Goal: Task Accomplishment & Management: Manage account settings

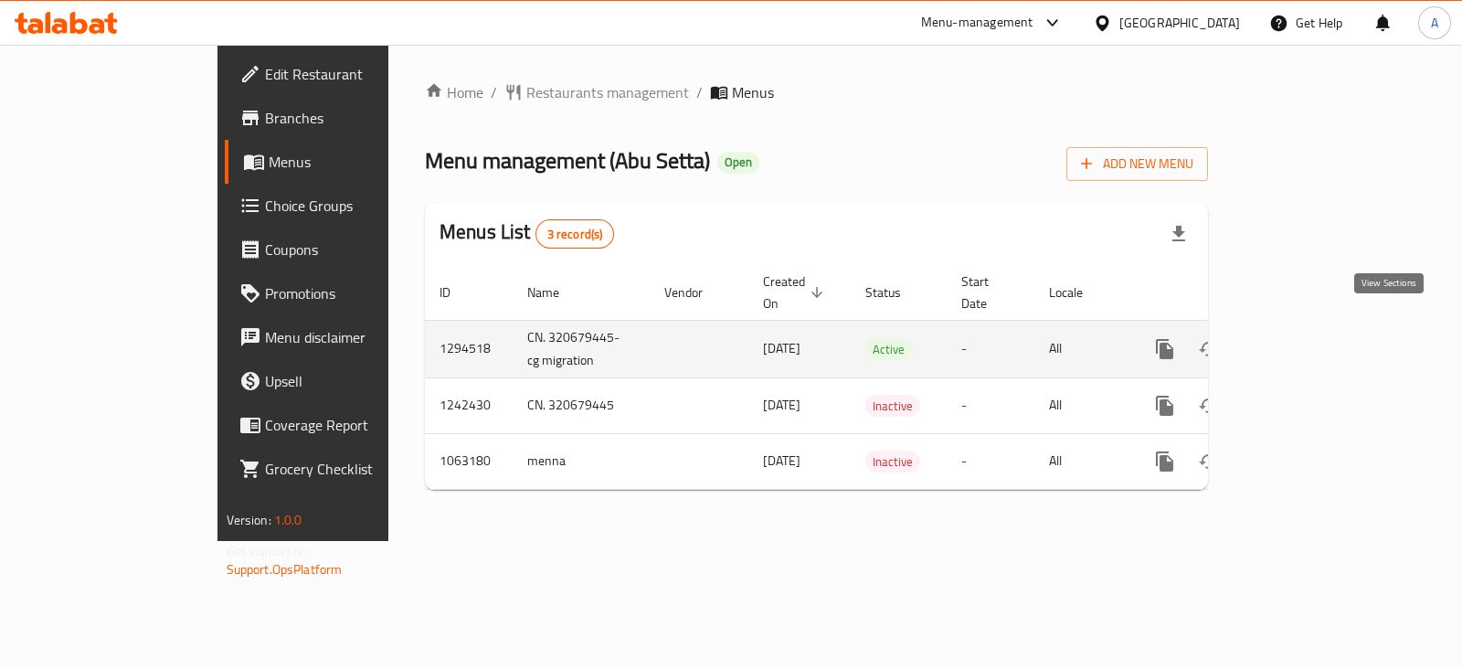
click at [1318, 327] on link "enhanced table" at bounding box center [1296, 349] width 44 height 44
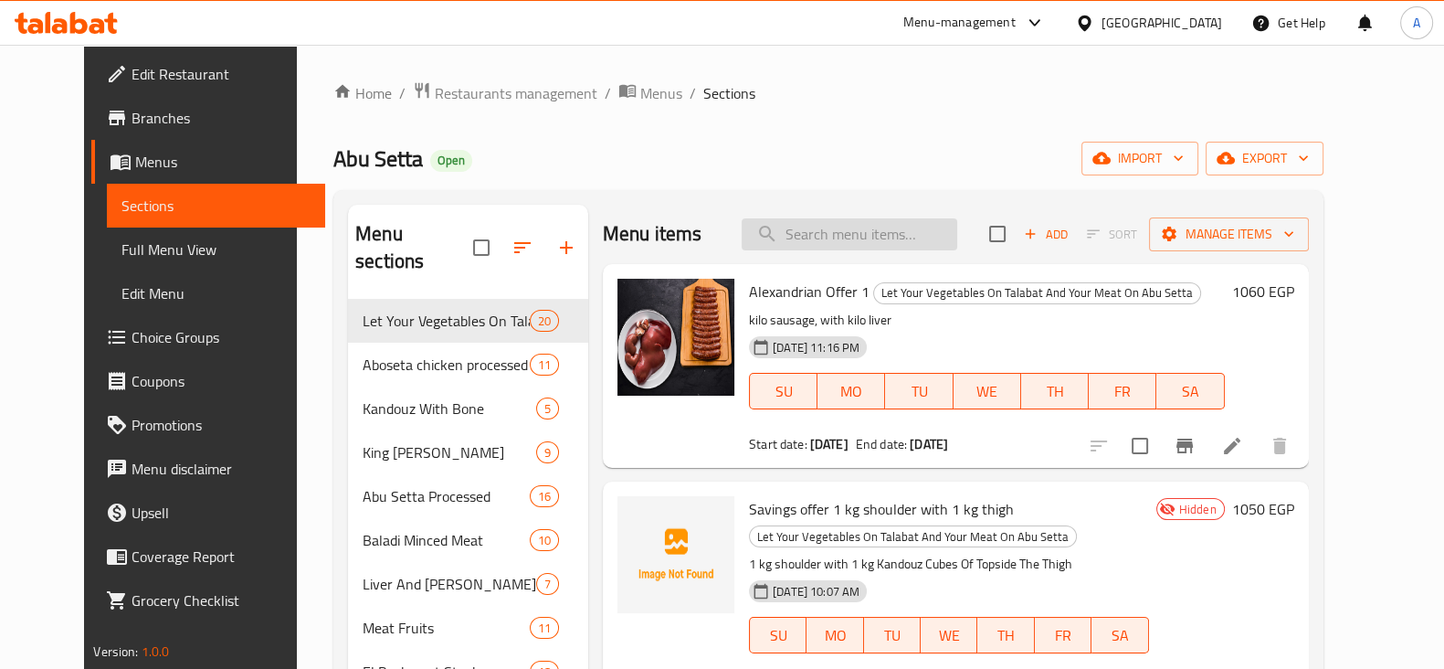
click at [906, 235] on input "search" at bounding box center [850, 234] width 216 height 32
paste input "عرض ٣ ضلع مخلي"
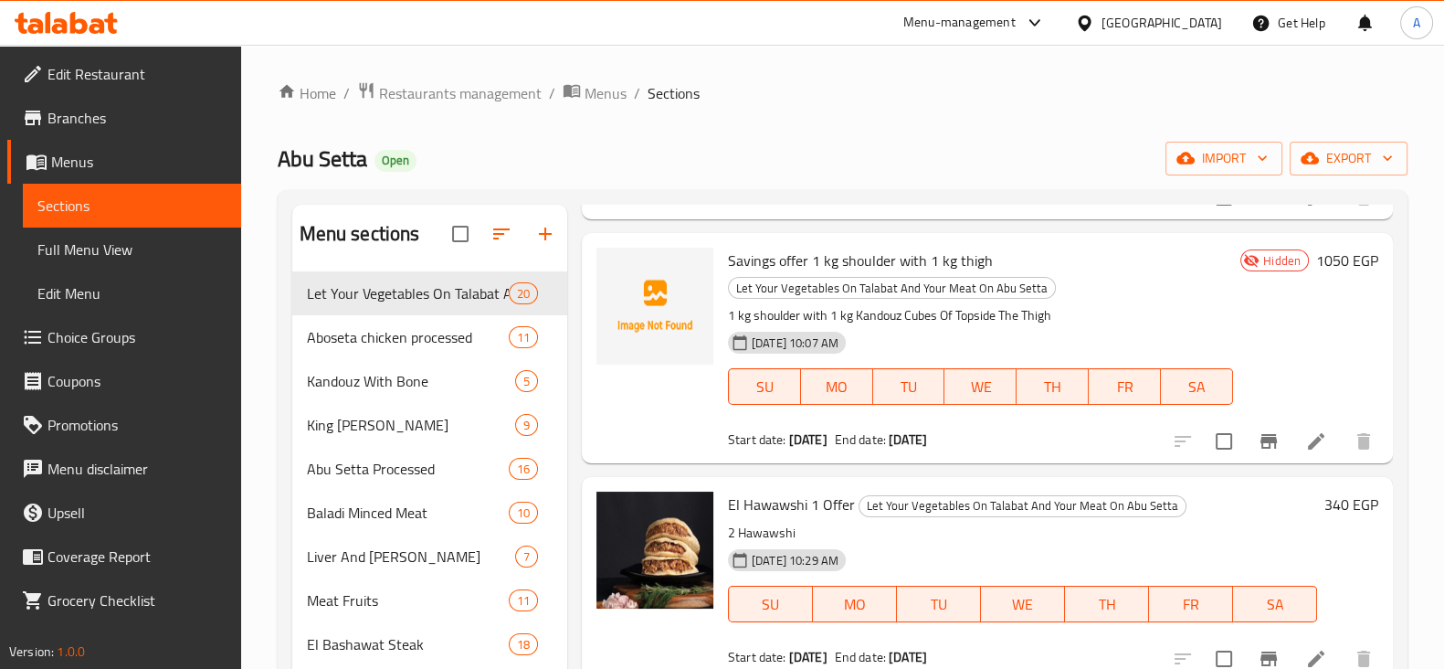
scroll to position [227, 0]
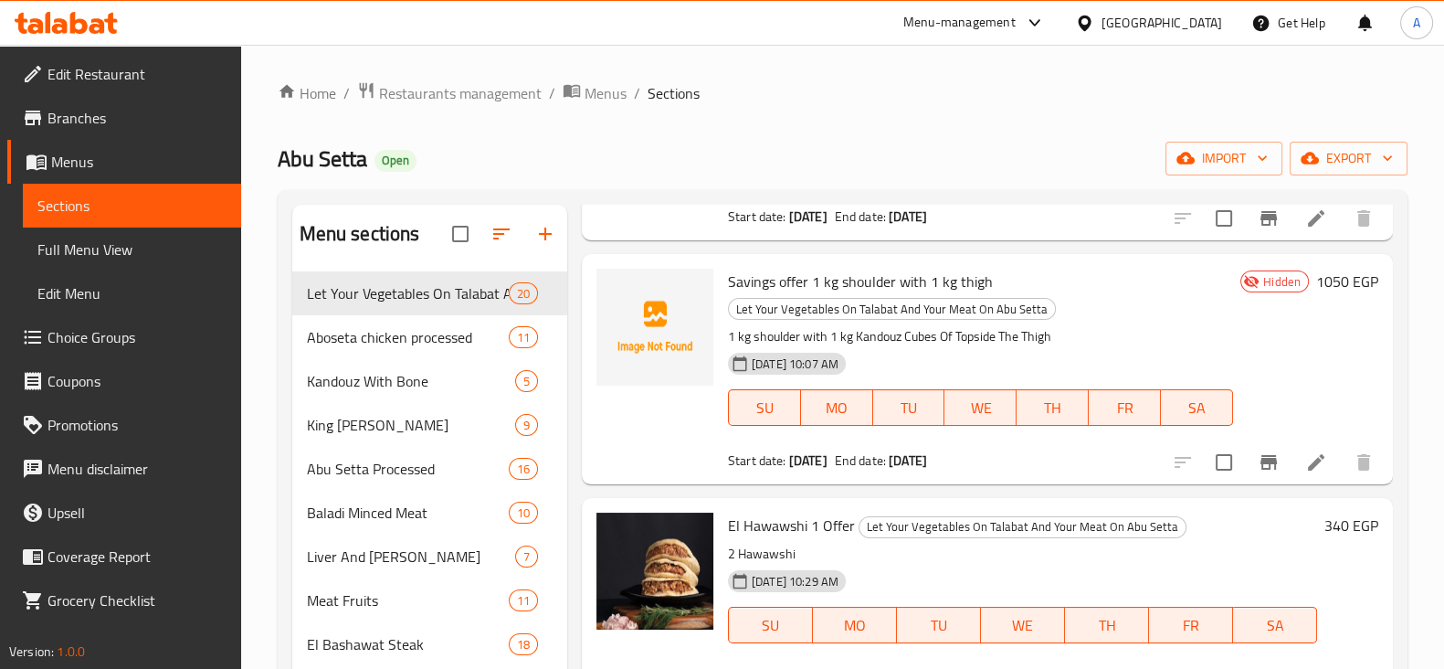
type input "عرض"
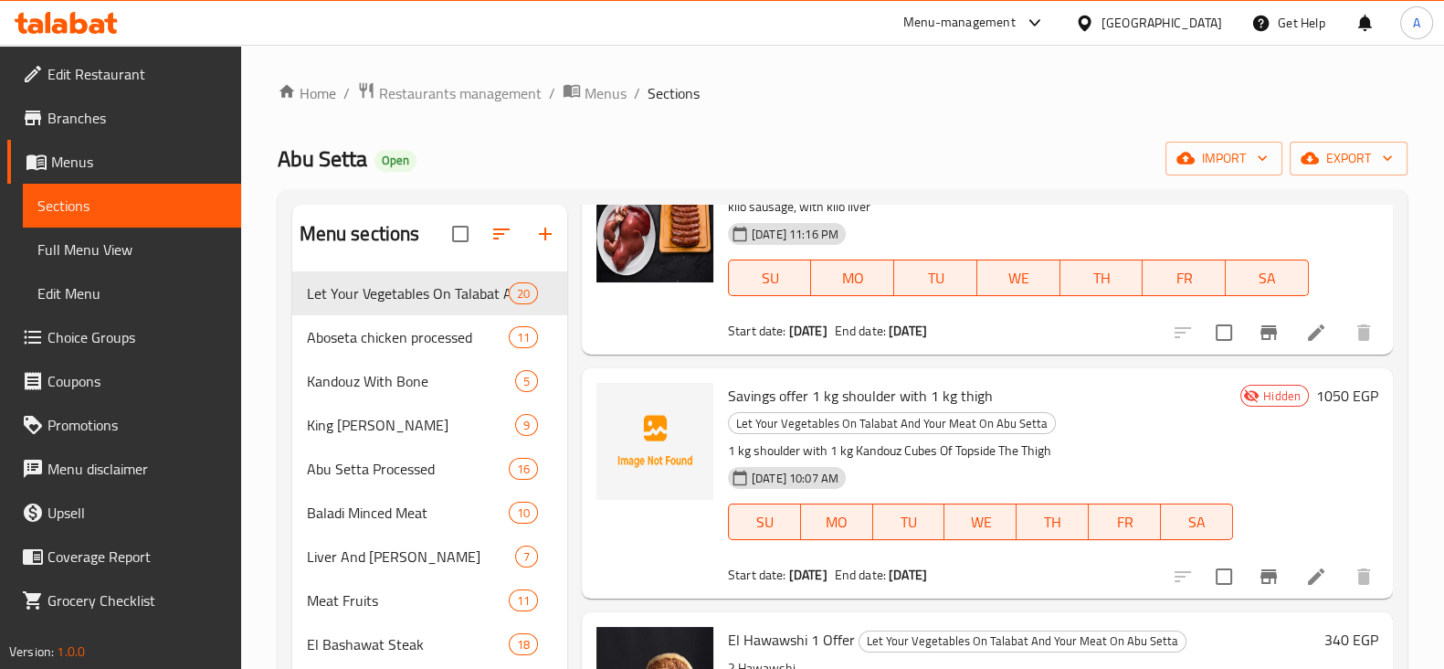
scroll to position [0, 0]
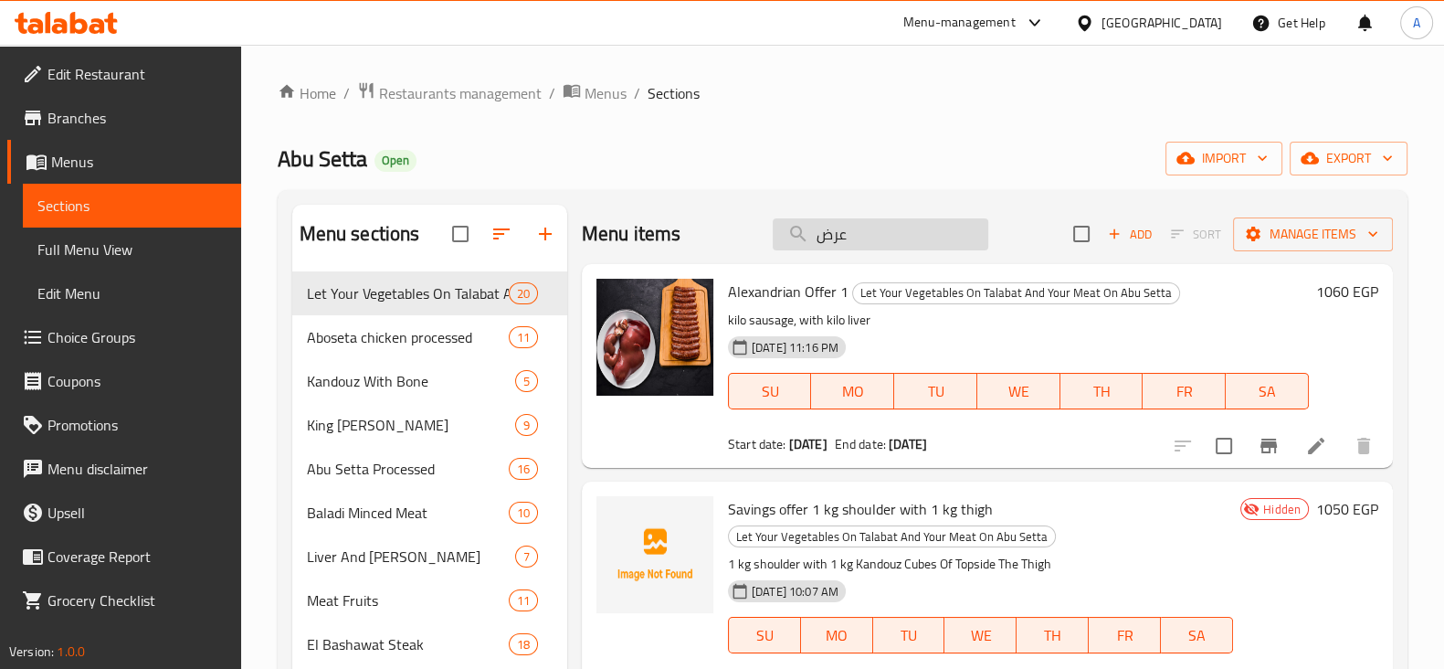
click at [868, 239] on input "عرض" at bounding box center [881, 234] width 216 height 32
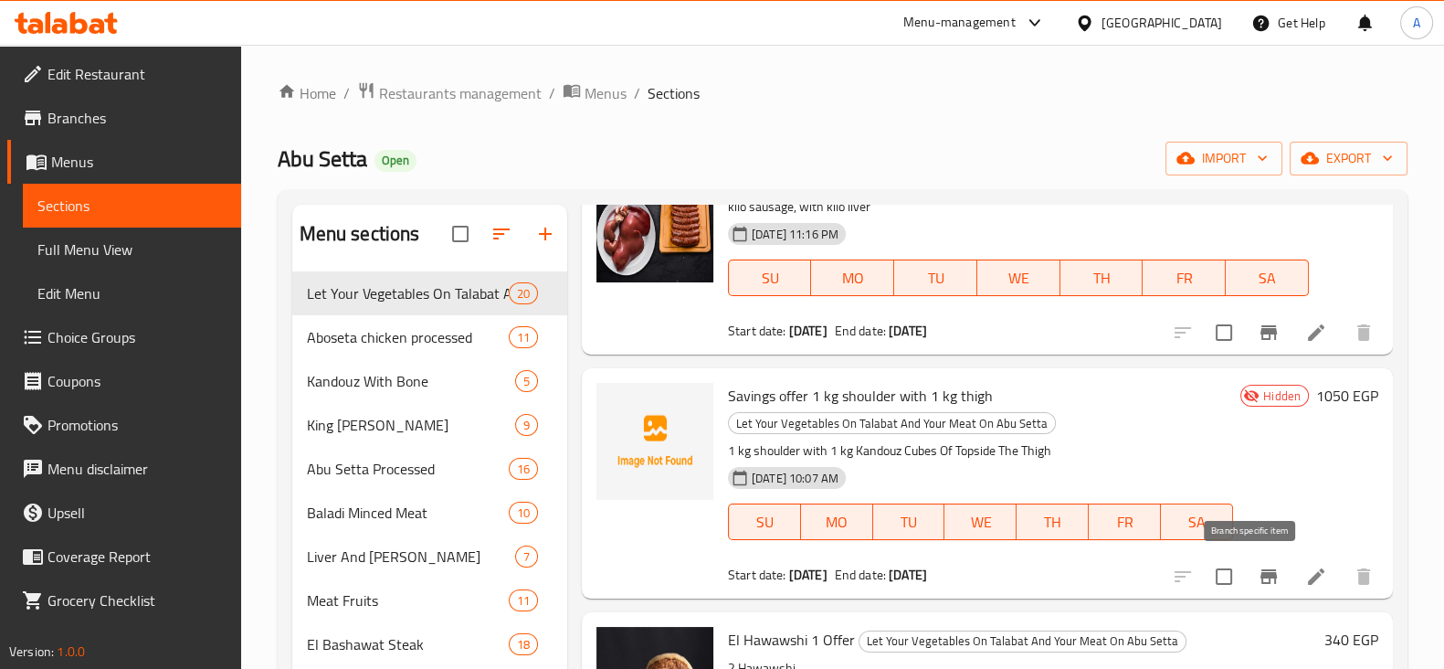
type input "offer"
click at [1261, 575] on icon "Branch-specific-item" at bounding box center [1269, 576] width 16 height 15
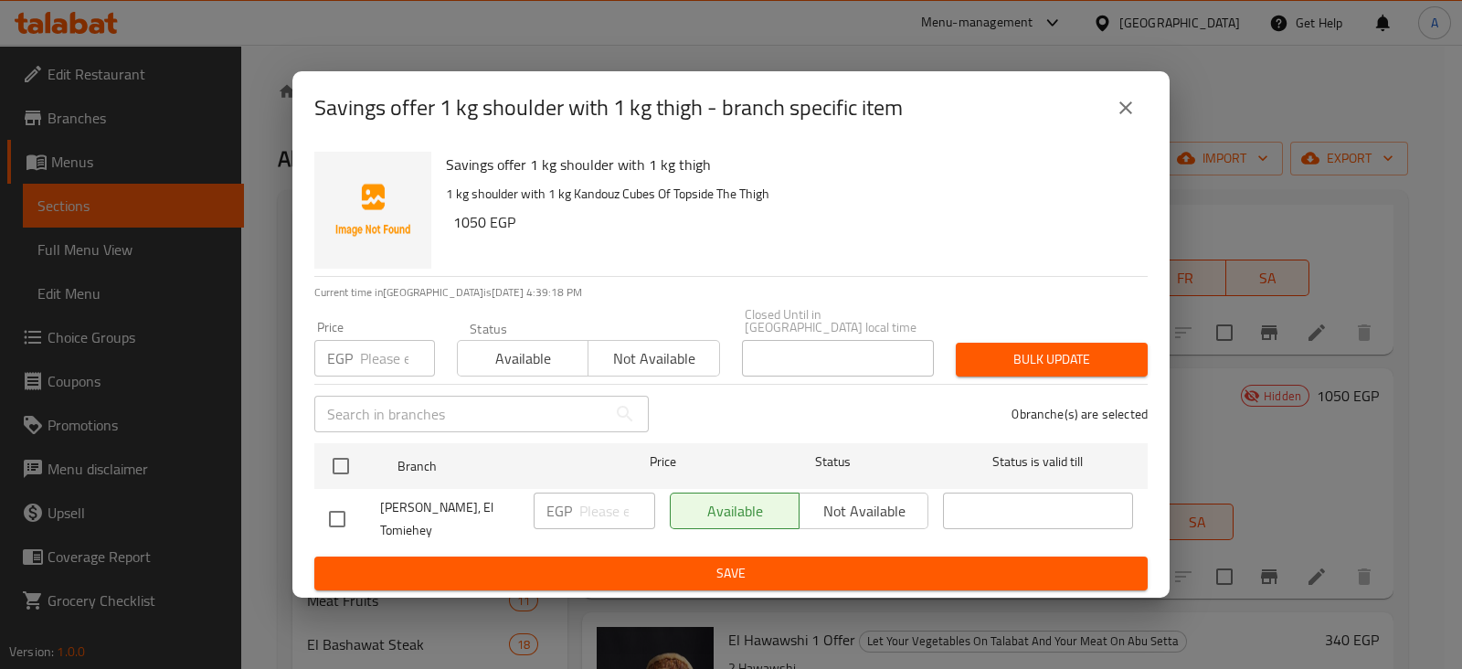
click at [1128, 107] on button "close" at bounding box center [1126, 108] width 44 height 44
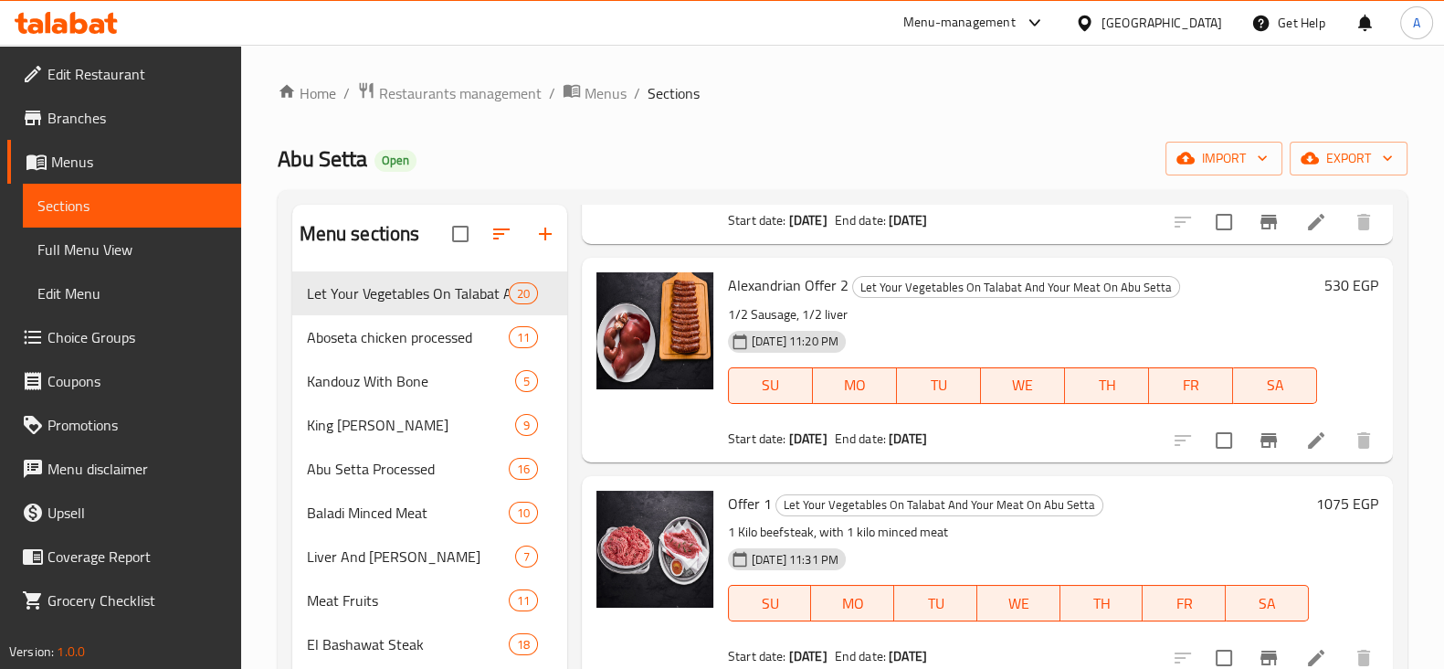
scroll to position [798, 0]
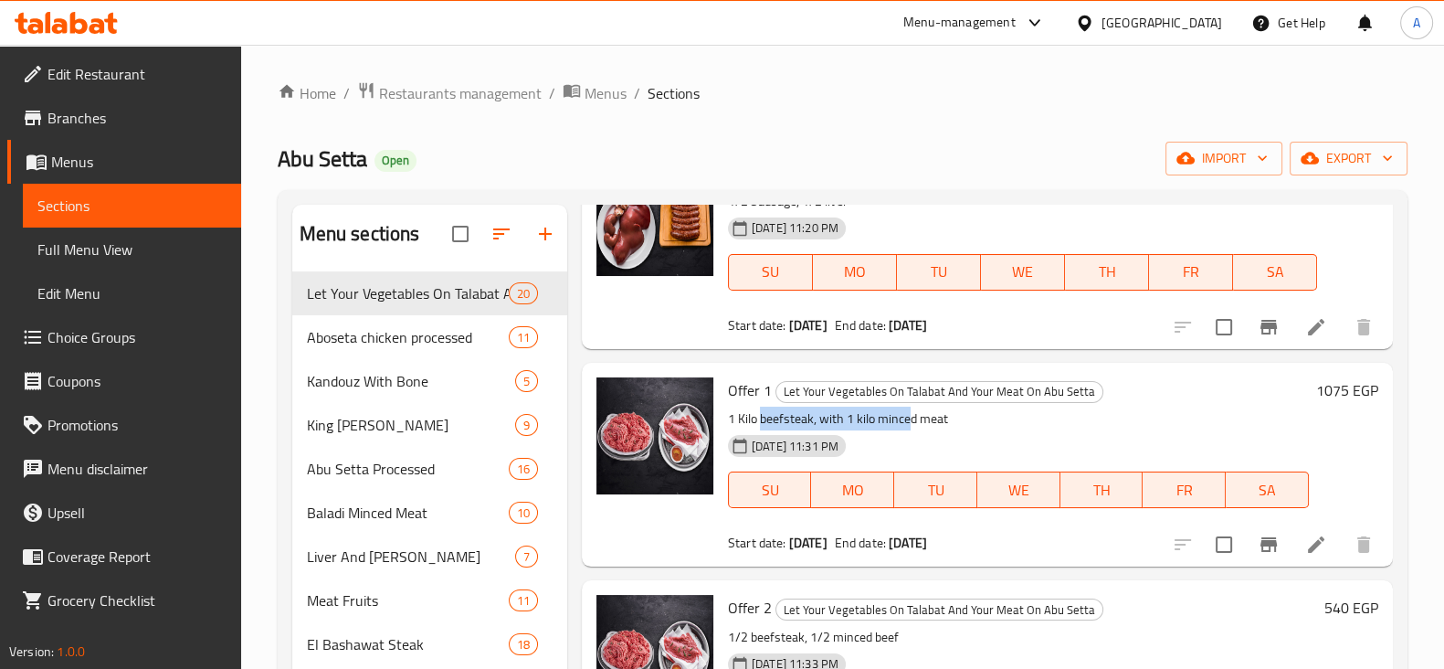
drag, startPoint x: 823, startPoint y: 424, endPoint x: 908, endPoint y: 427, distance: 85.0
click at [908, 427] on p "1 Kilo beefsteak, with 1 kilo minced meat" at bounding box center [1018, 418] width 581 height 23
click at [948, 422] on p "1 Kilo beefsteak, with 1 kilo minced meat" at bounding box center [1018, 418] width 581 height 23
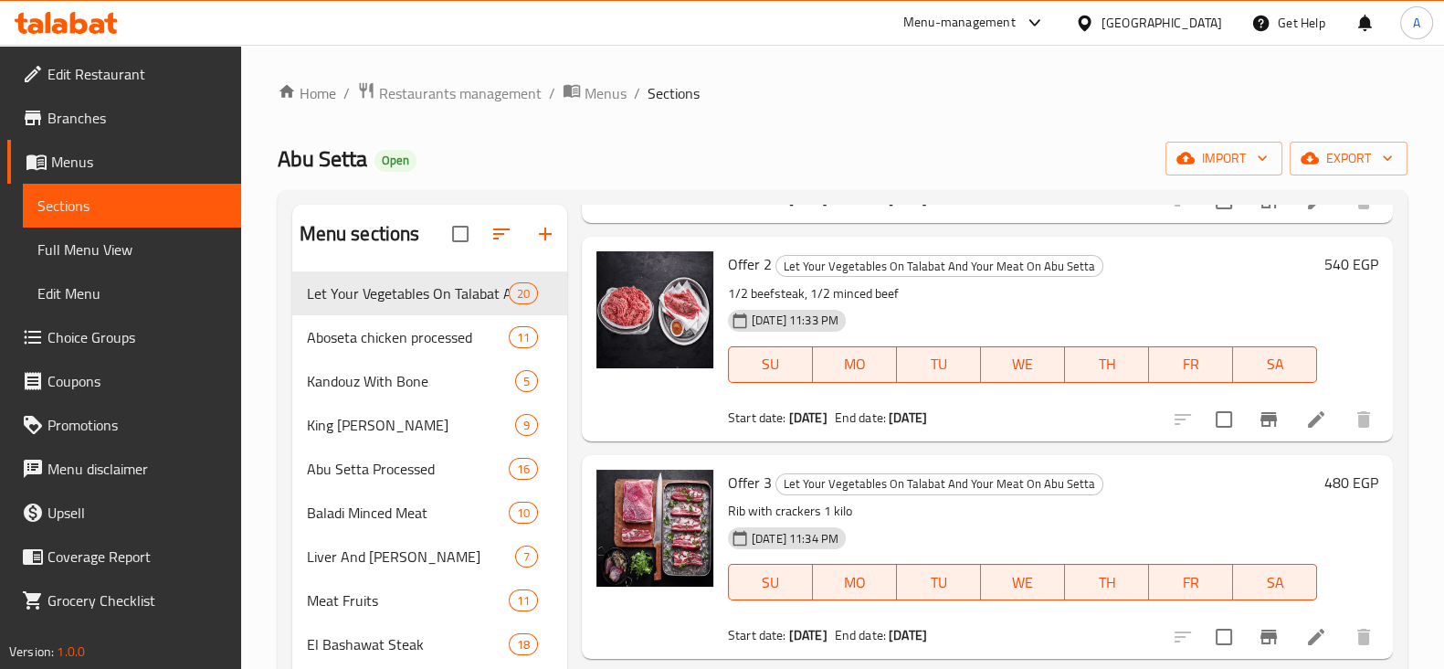
scroll to position [1256, 0]
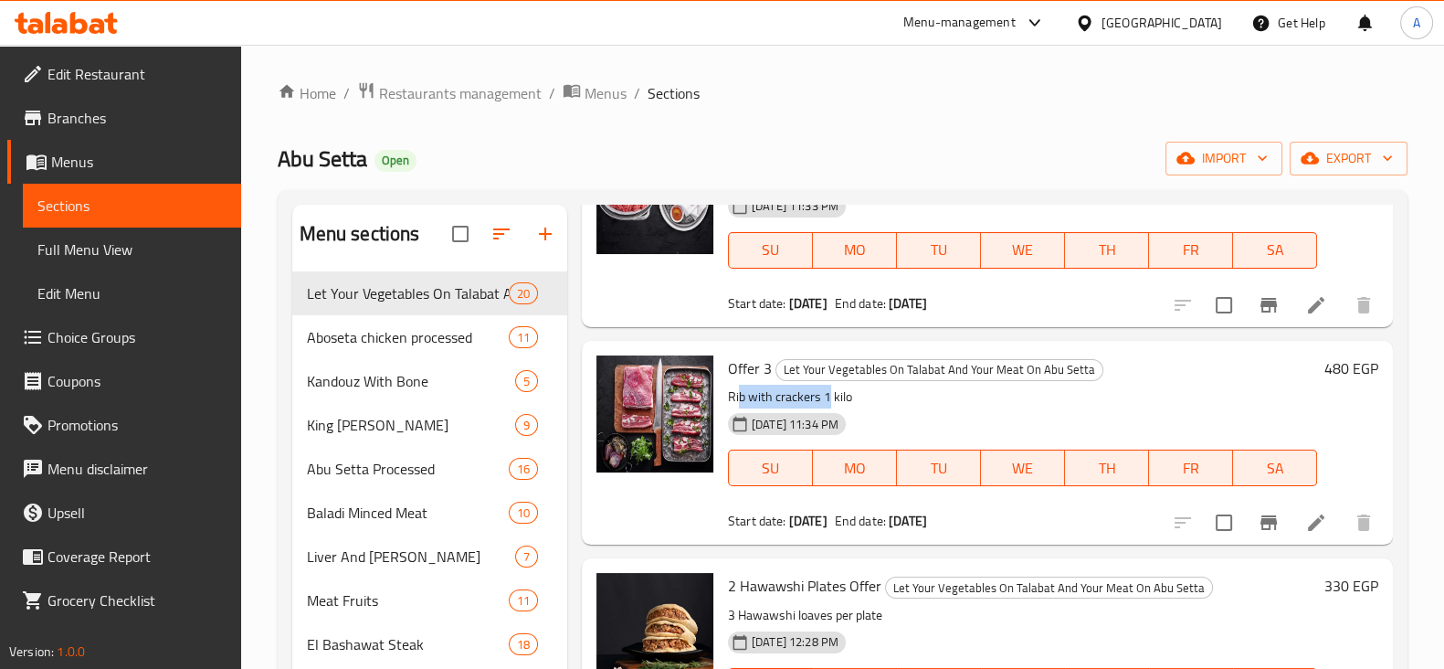
drag, startPoint x: 740, startPoint y: 394, endPoint x: 826, endPoint y: 395, distance: 85.9
click at [826, 395] on p "Rib with crackers 1 kilo" at bounding box center [1022, 397] width 589 height 23
click at [836, 398] on p "Rib with crackers 1 kilo" at bounding box center [1022, 397] width 589 height 23
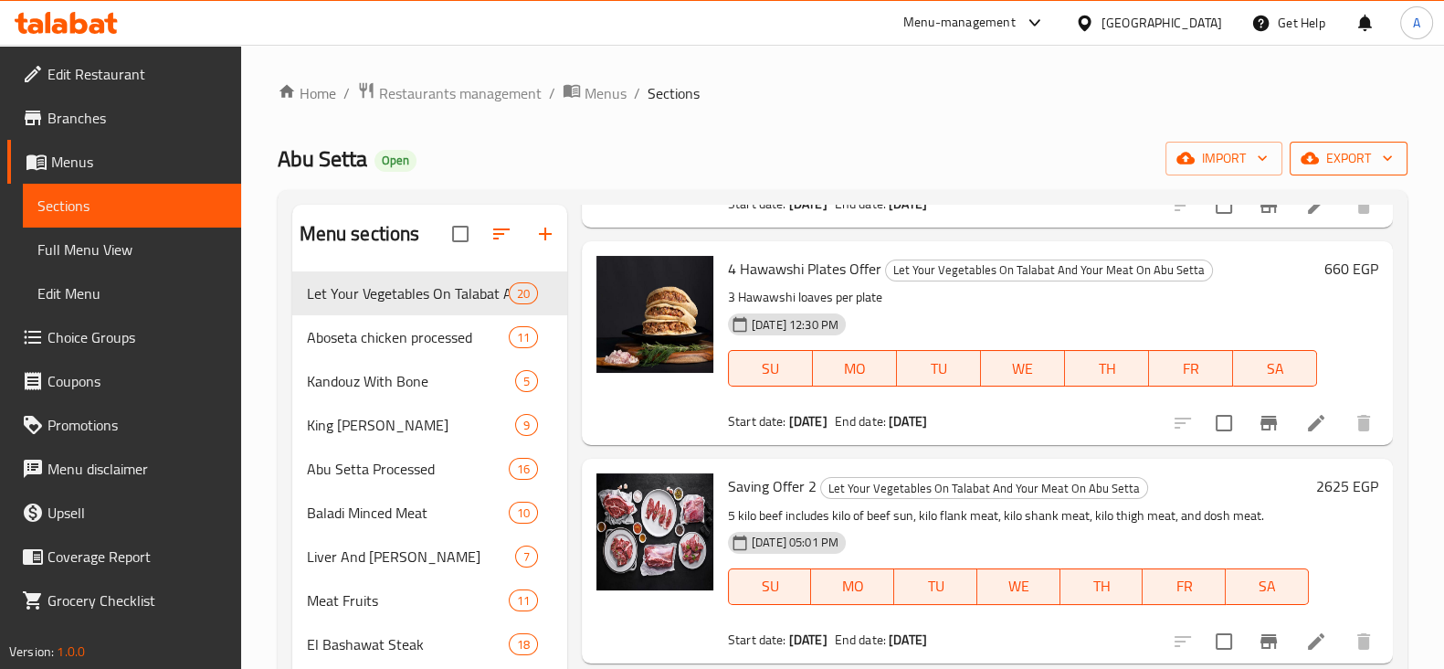
scroll to position [1485, 0]
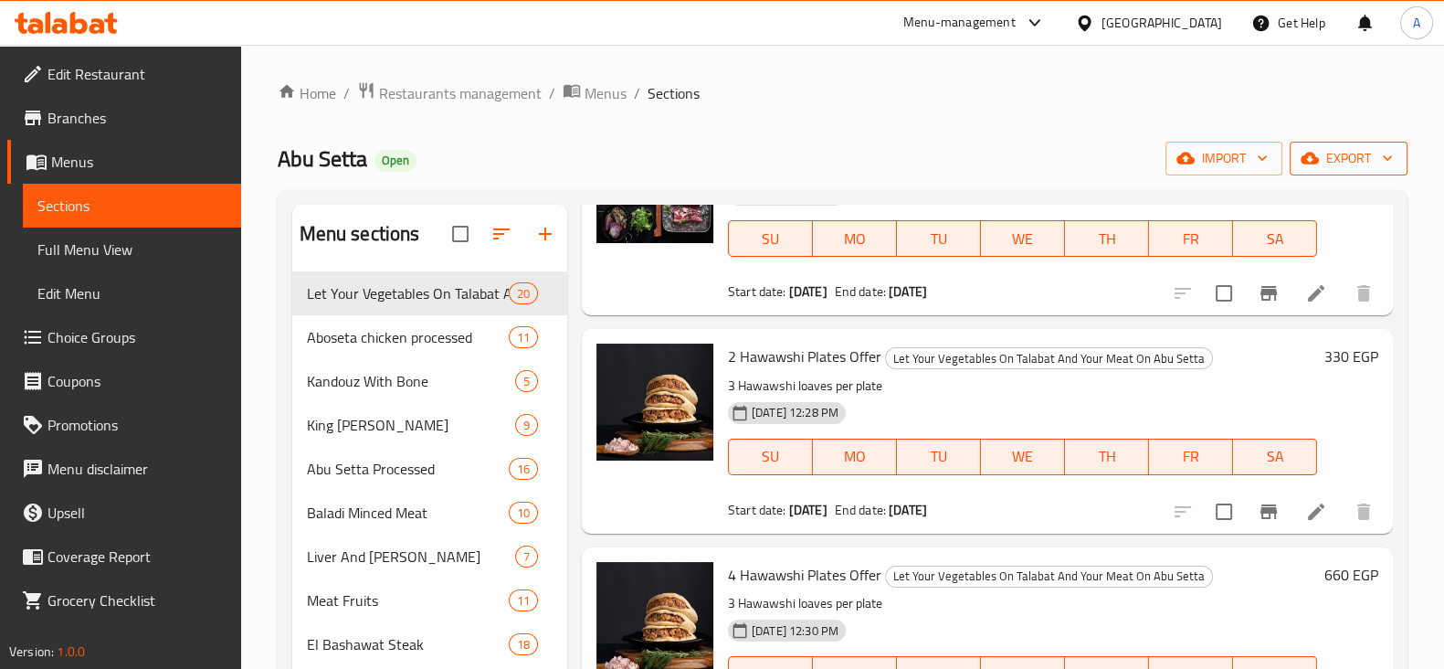
click at [1390, 155] on icon "button" at bounding box center [1388, 158] width 18 height 18
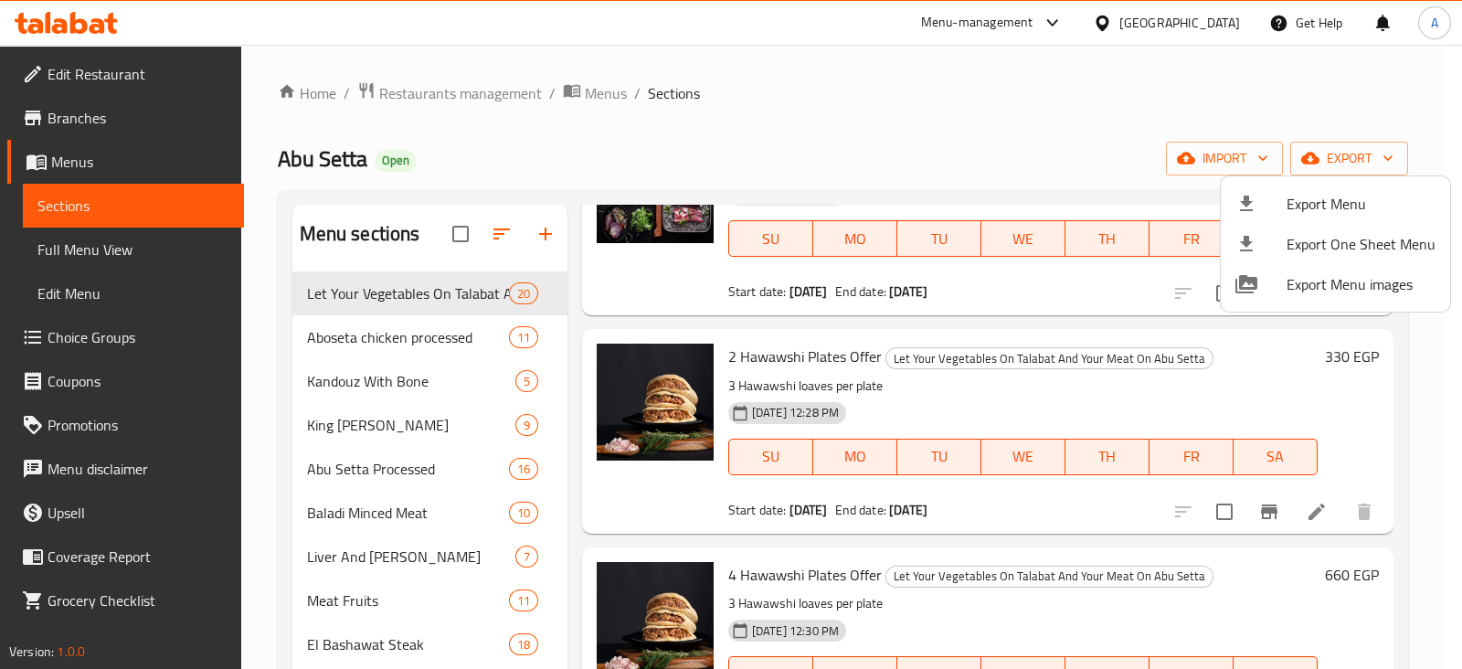
click at [923, 146] on div at bounding box center [731, 334] width 1462 height 669
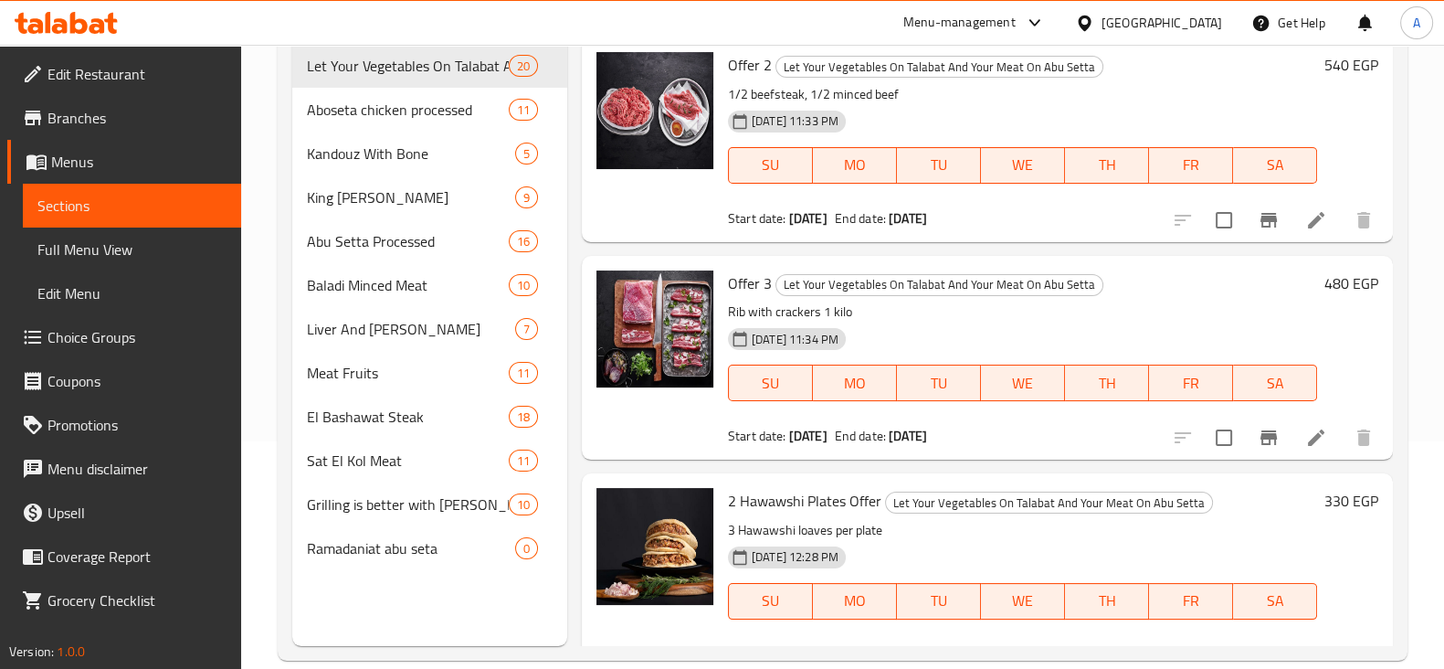
scroll to position [2856, 0]
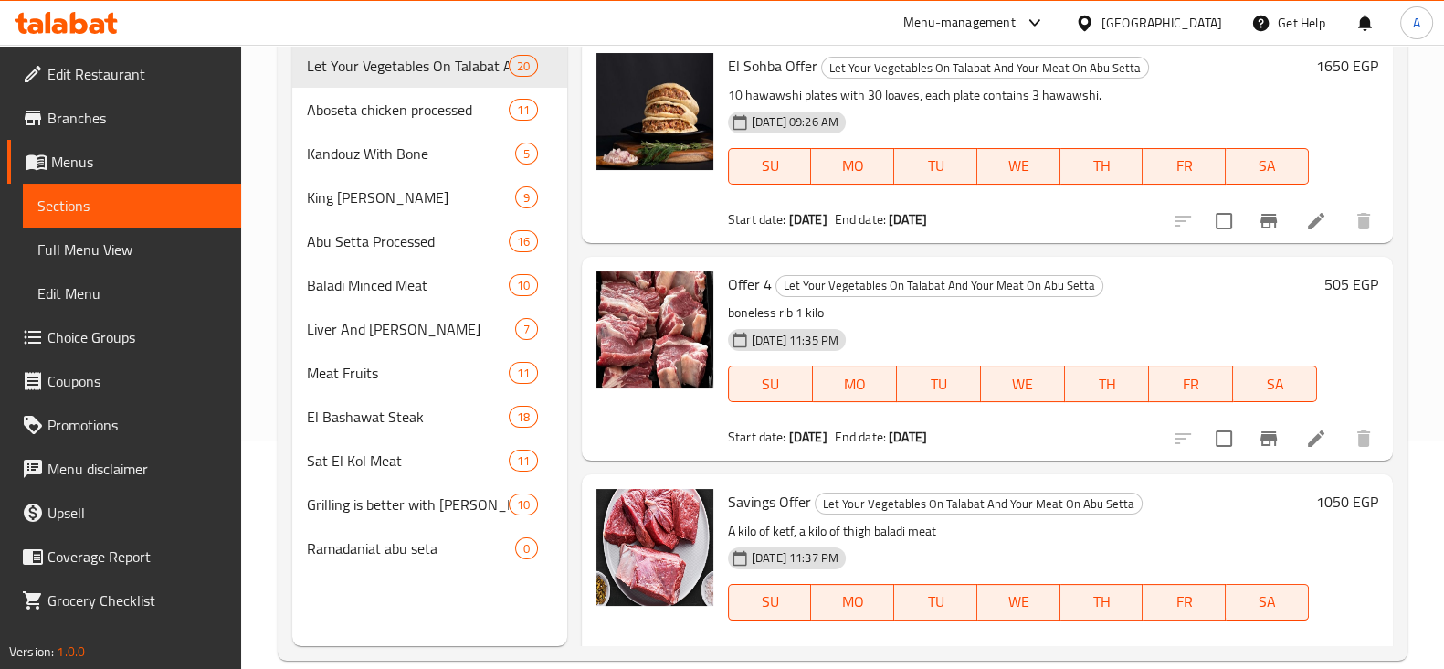
click at [1306, 442] on icon at bounding box center [1317, 439] width 22 height 22
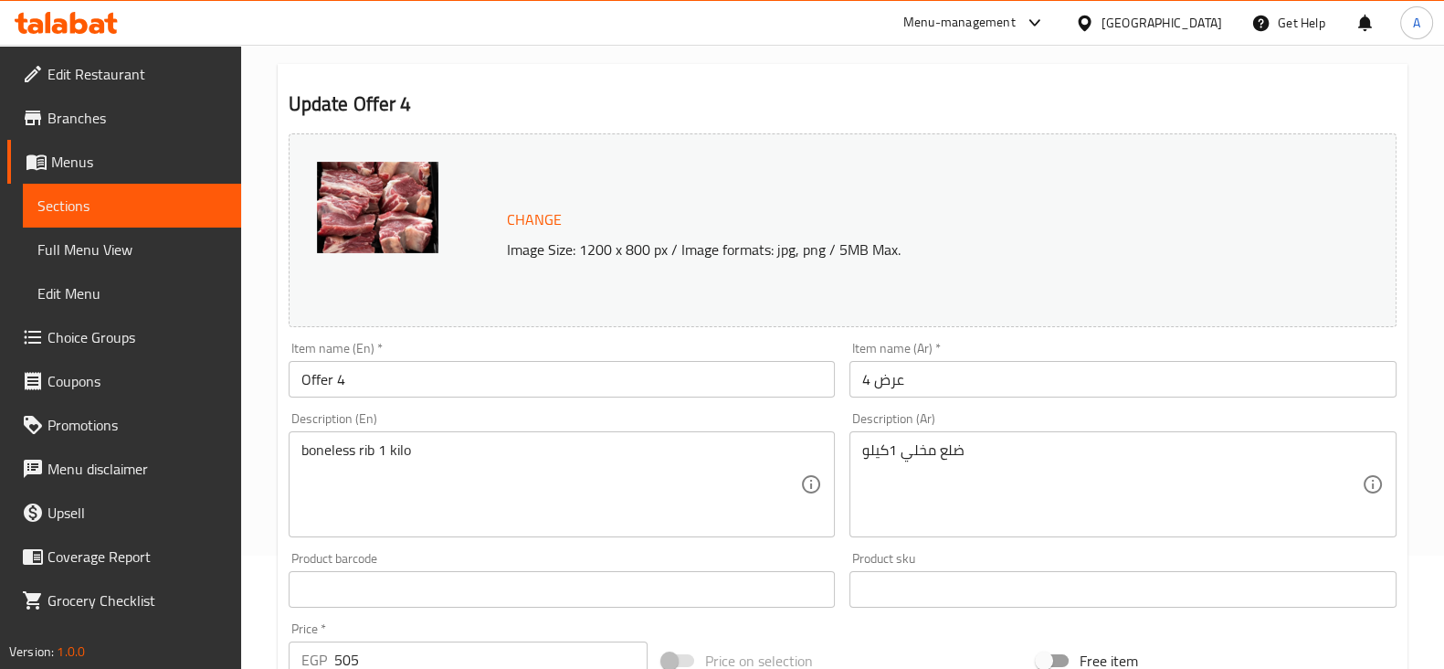
scroll to position [227, 0]
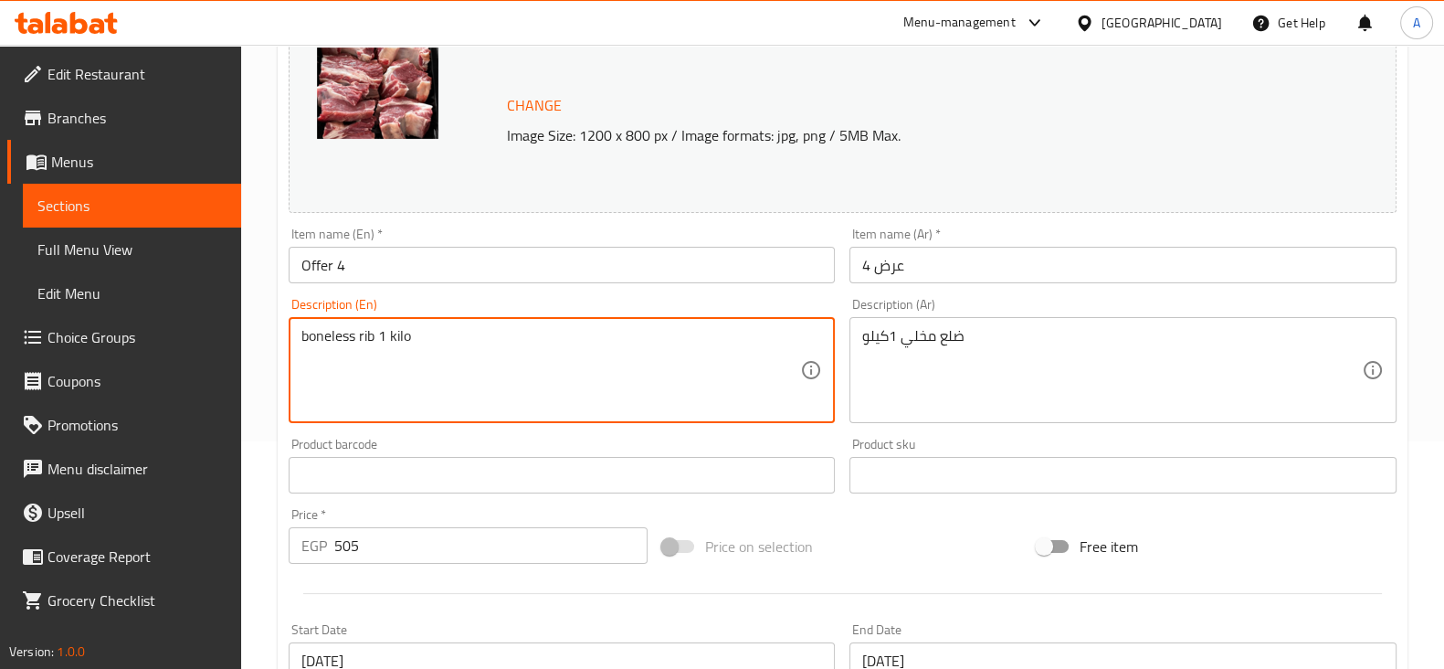
drag, startPoint x: 373, startPoint y: 335, endPoint x: 410, endPoint y: 346, distance: 39.0
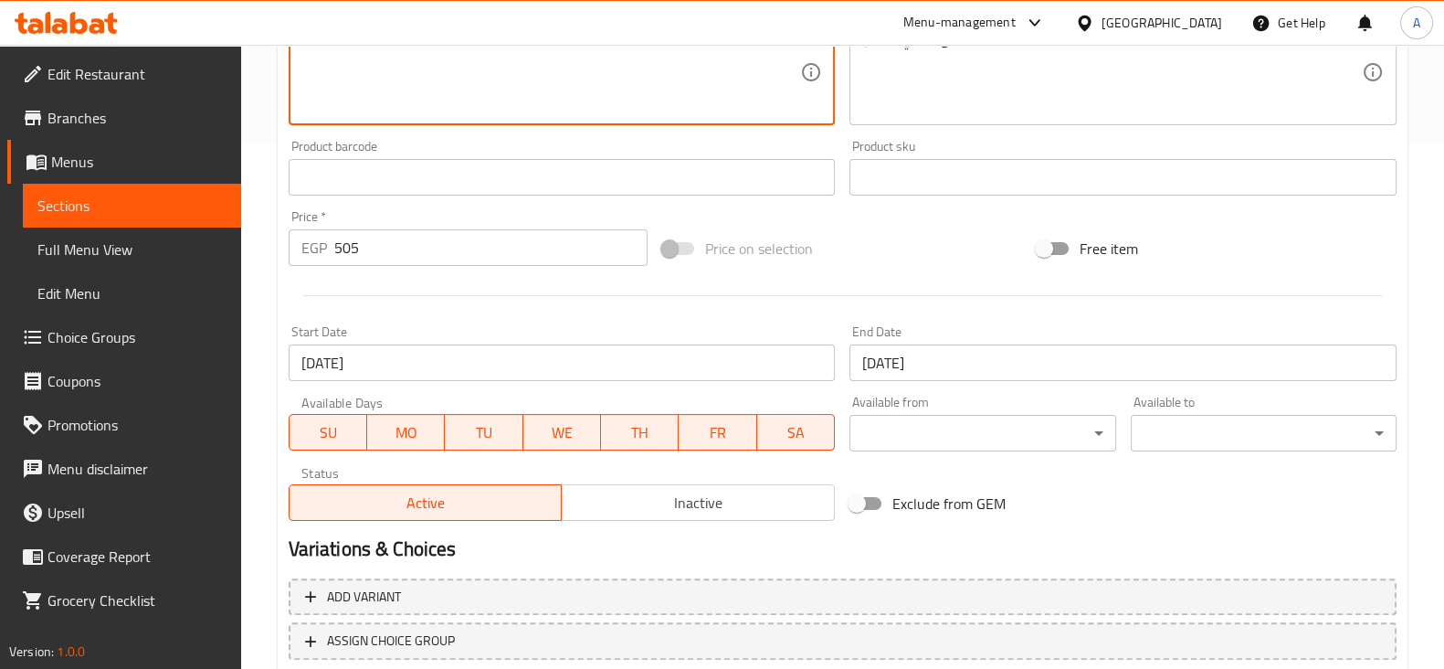
scroll to position [648, 0]
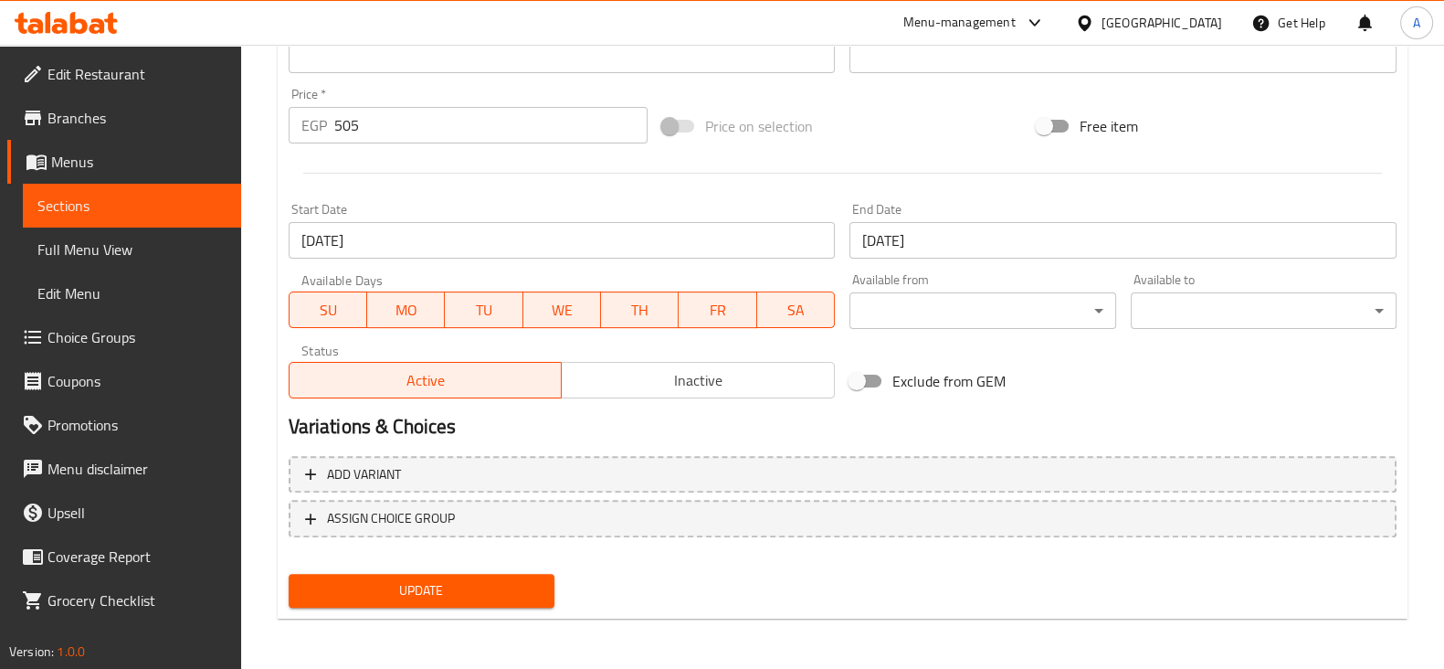
click at [841, 263] on div "Start Date 10-07-2025 Start Date" at bounding box center [562, 231] width 562 height 70
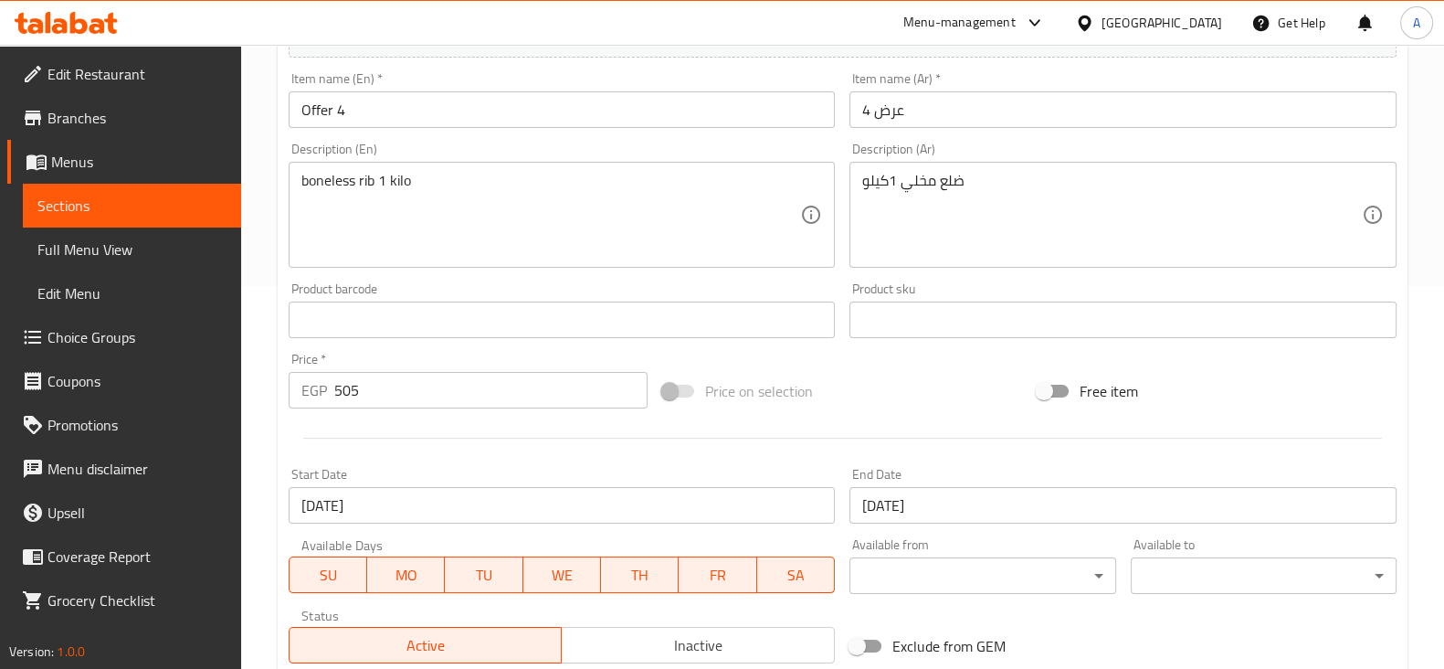
scroll to position [419, 0]
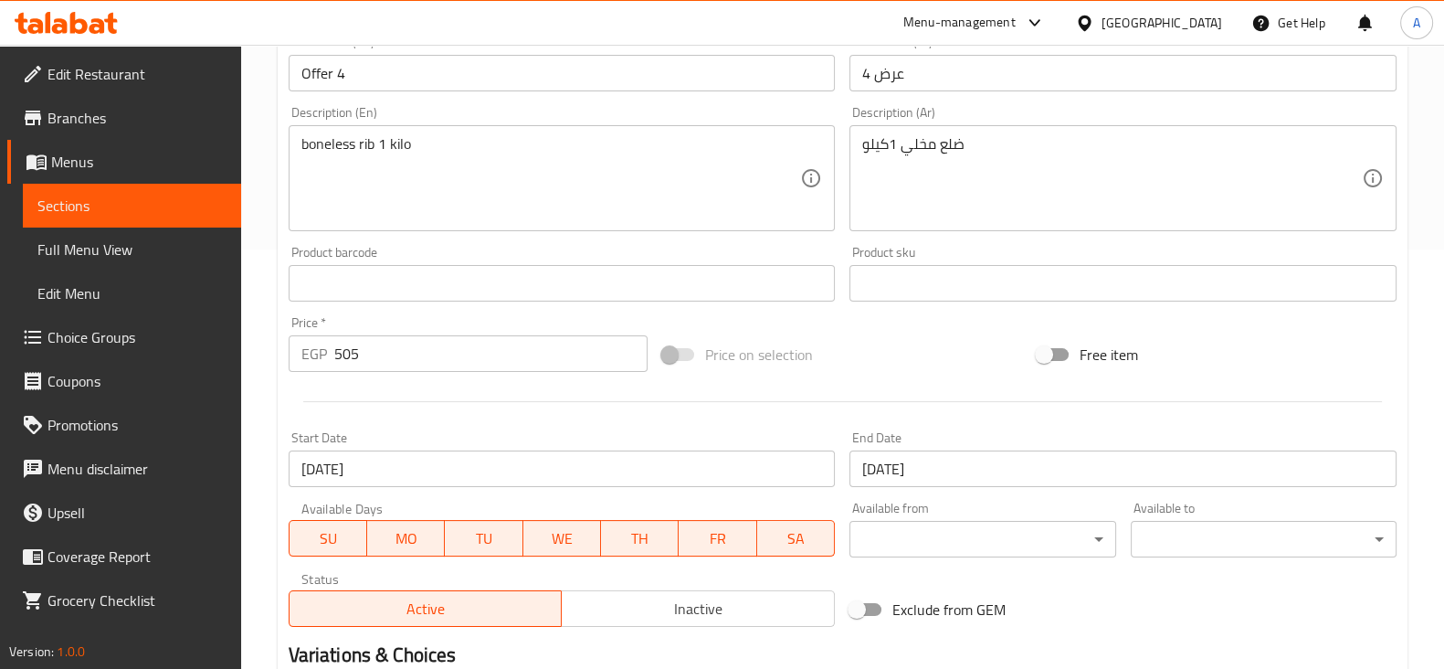
click at [640, 438] on div "Start Date 10-07-2025 Start Date" at bounding box center [562, 459] width 547 height 56
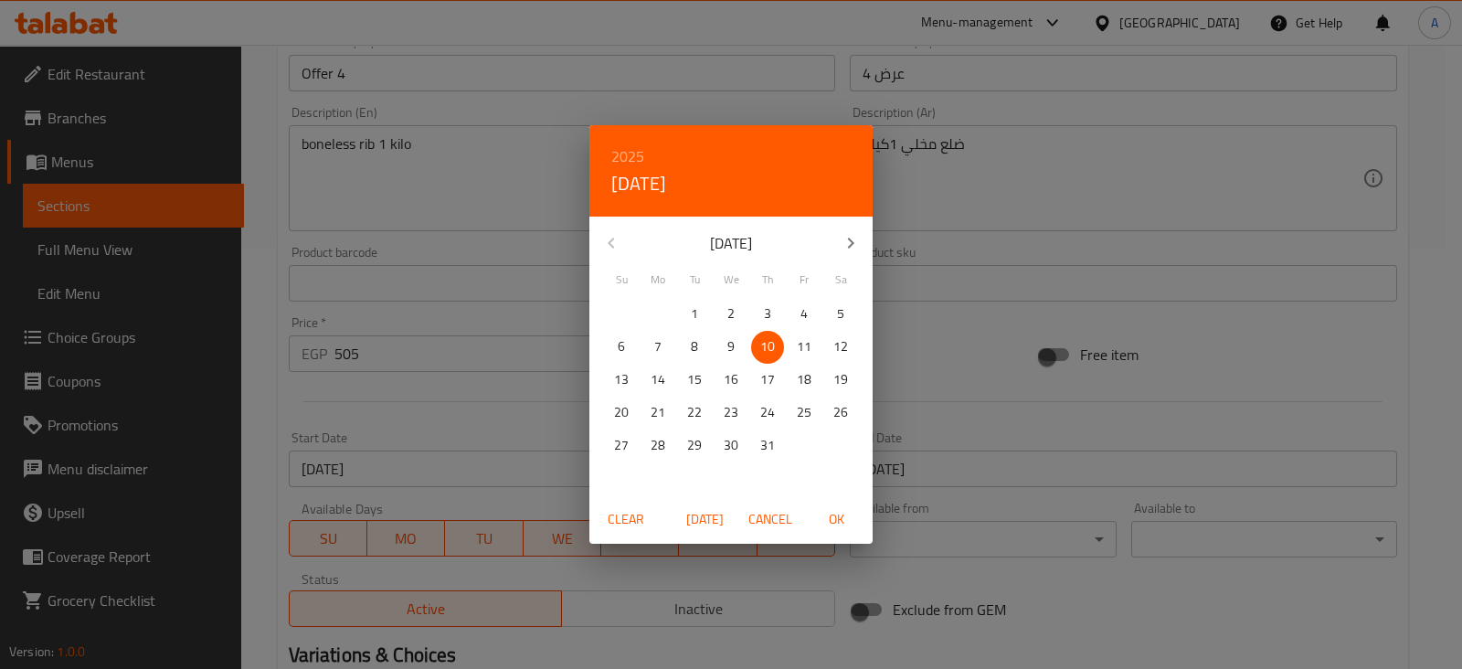
click at [474, 111] on div "2025 Thu, Jul 10 July 2025 Su Mo Tu We Th Fr Sa 29 30 1 2 3 4 5 6 7 8 9 10 11 1…" at bounding box center [731, 334] width 1462 height 669
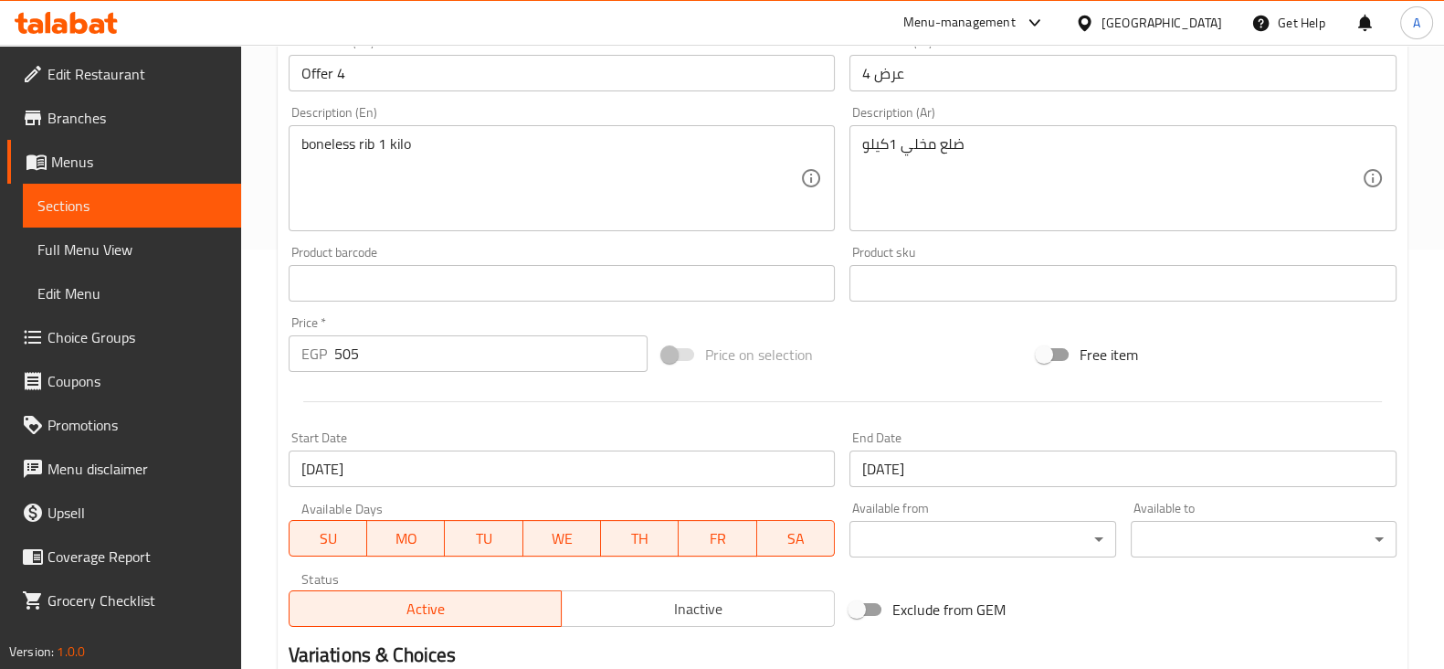
scroll to position [534, 0]
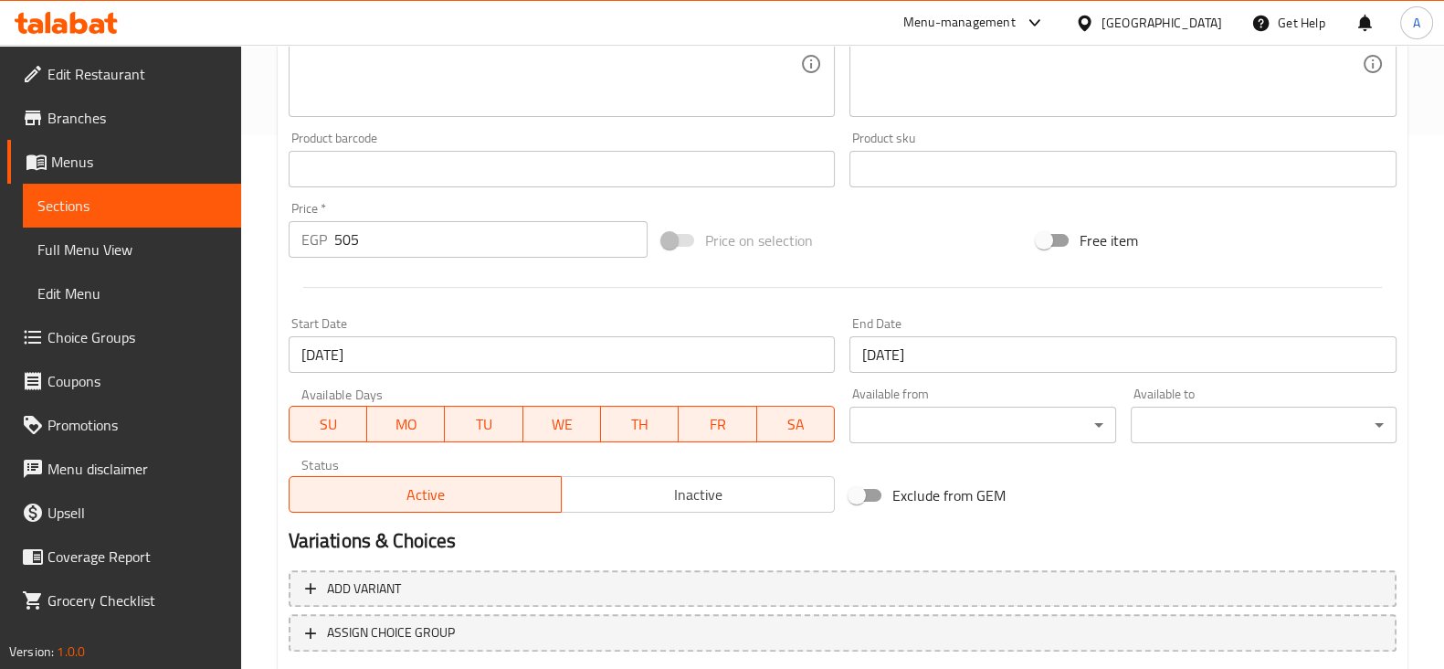
click at [788, 308] on div at bounding box center [842, 287] width 1123 height 45
click at [830, 549] on h2 "Variations & Choices" at bounding box center [843, 540] width 1108 height 27
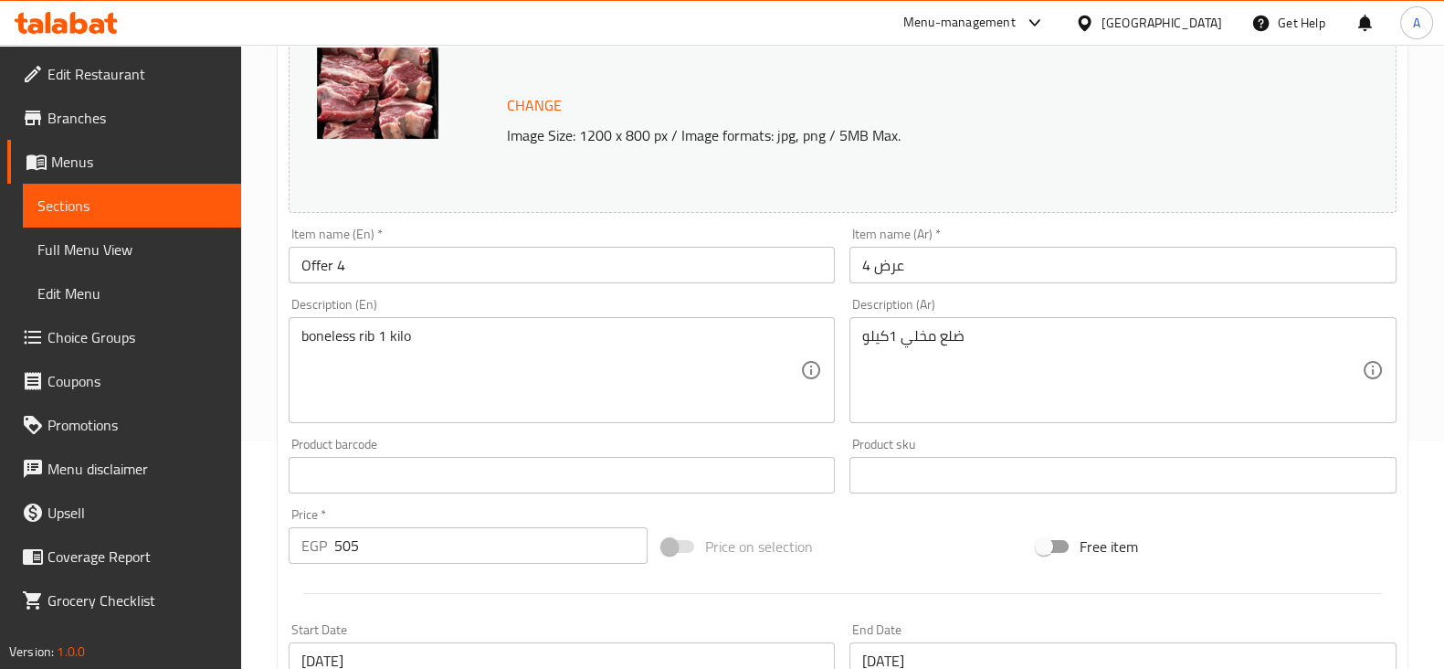
scroll to position [0, 0]
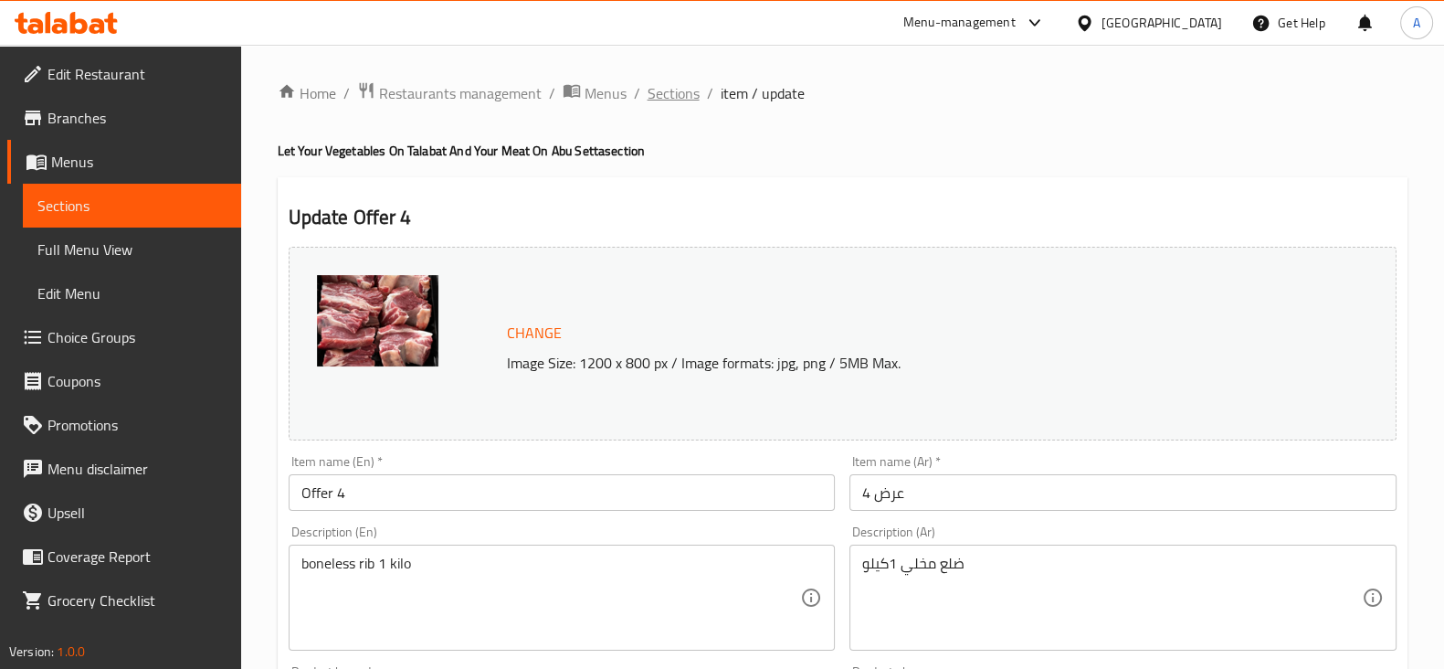
click at [670, 100] on span "Sections" at bounding box center [674, 93] width 52 height 22
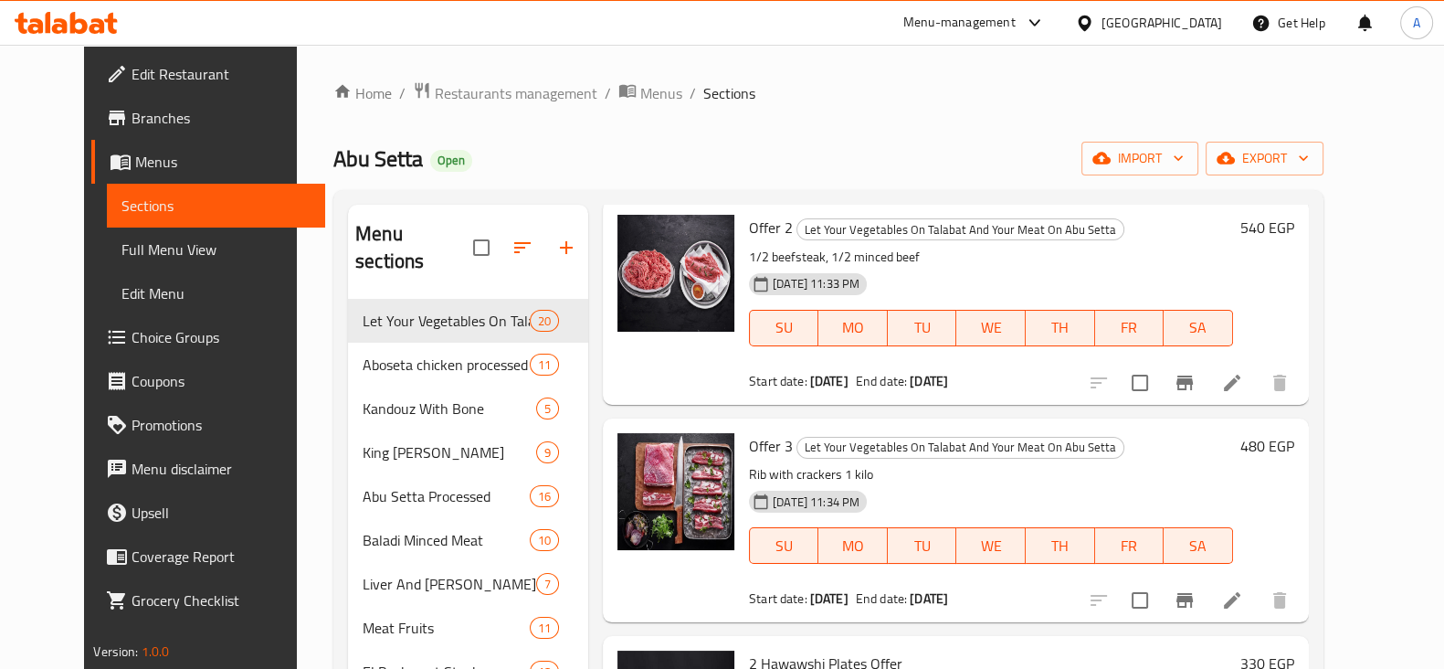
scroll to position [1228, 0]
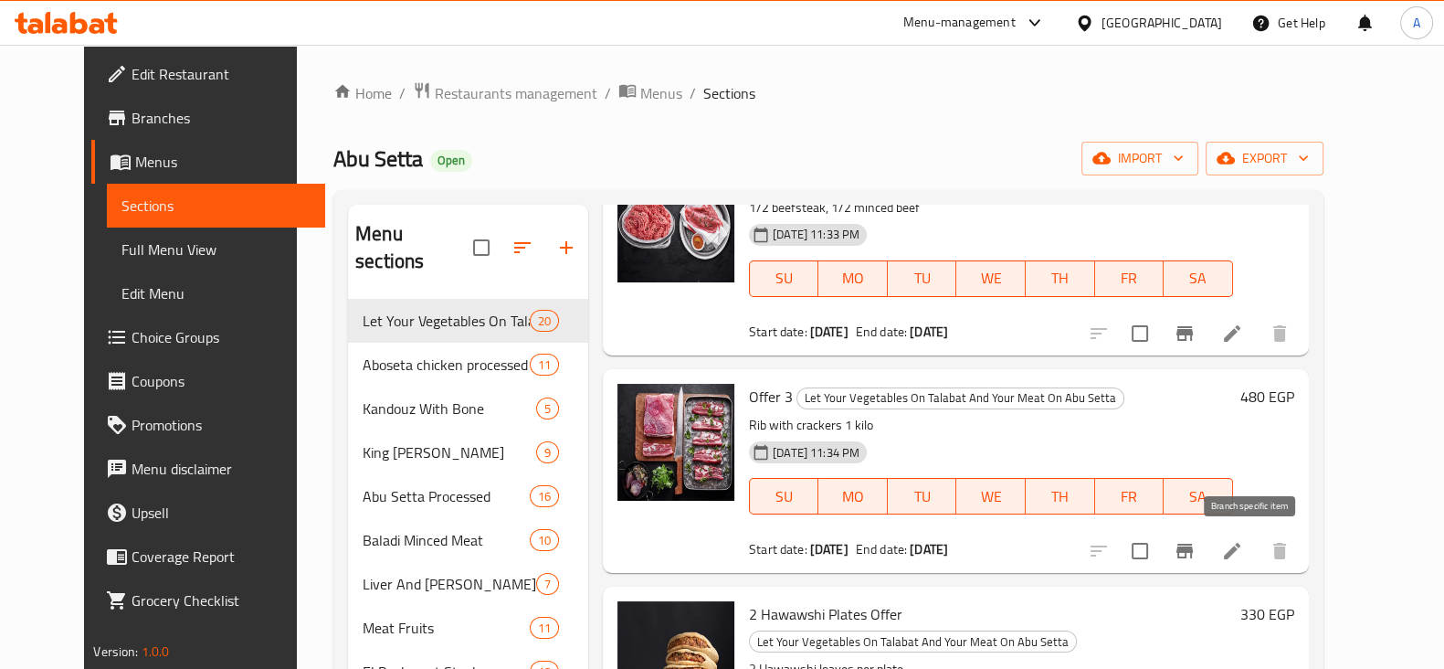
click at [1193, 556] on icon "Branch-specific-item" at bounding box center [1185, 551] width 16 height 15
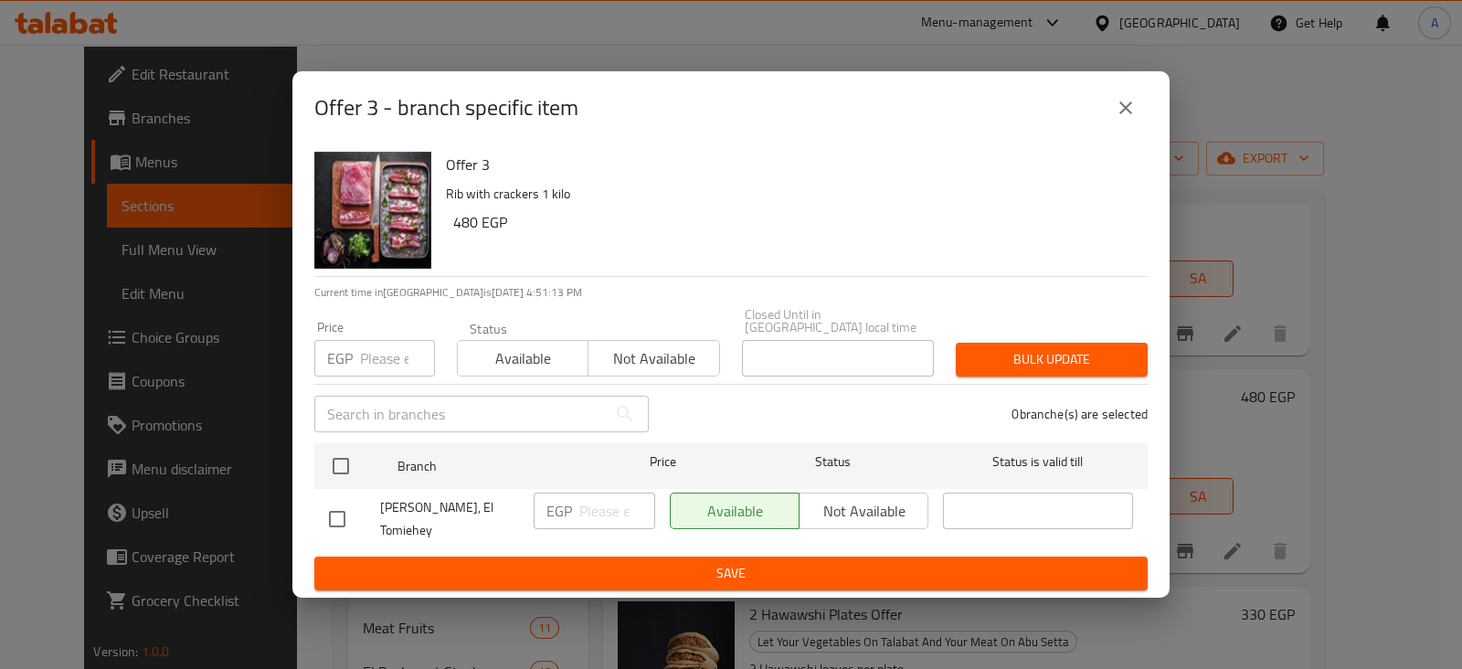
click at [1126, 113] on icon "close" at bounding box center [1126, 108] width 22 height 22
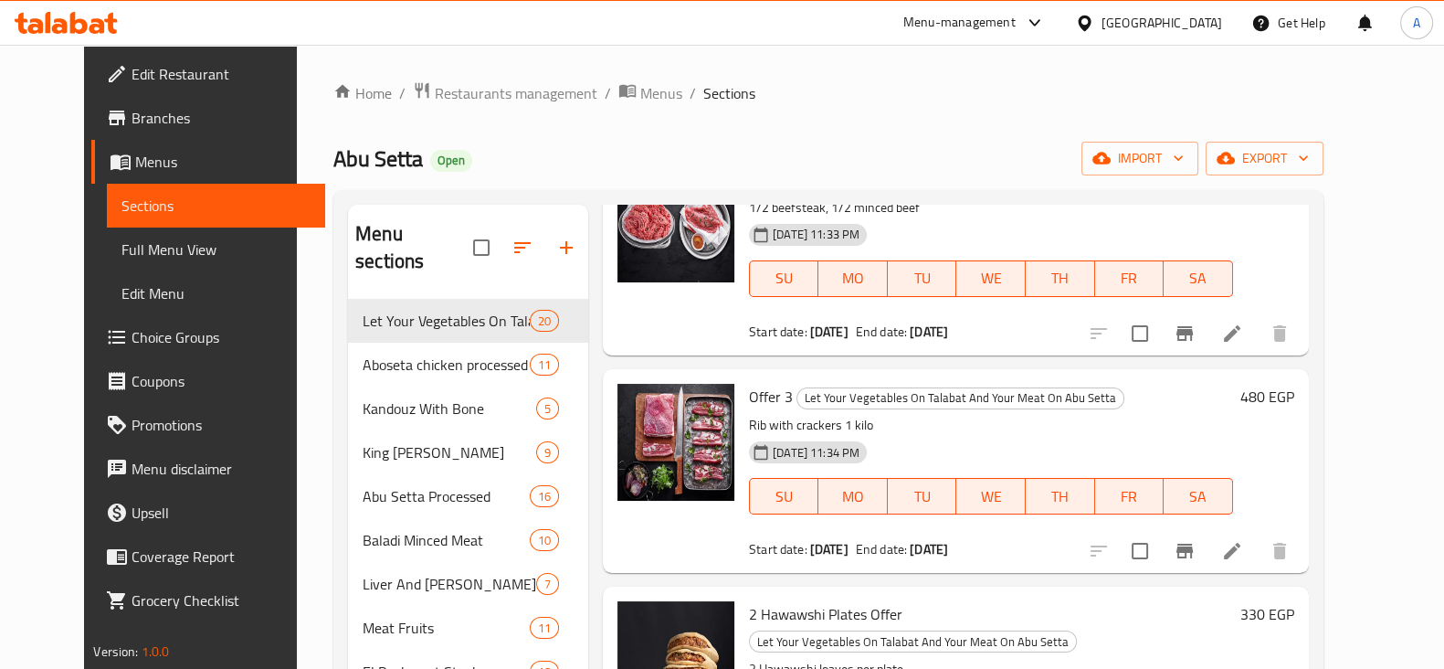
click at [1036, 361] on div "Menu items Add Sort Manage items Alexandrian Offer 1 Let Your Vegetables On Tal…" at bounding box center [948, 539] width 721 height 669
click at [1196, 555] on icon "Branch-specific-item" at bounding box center [1185, 551] width 22 height 22
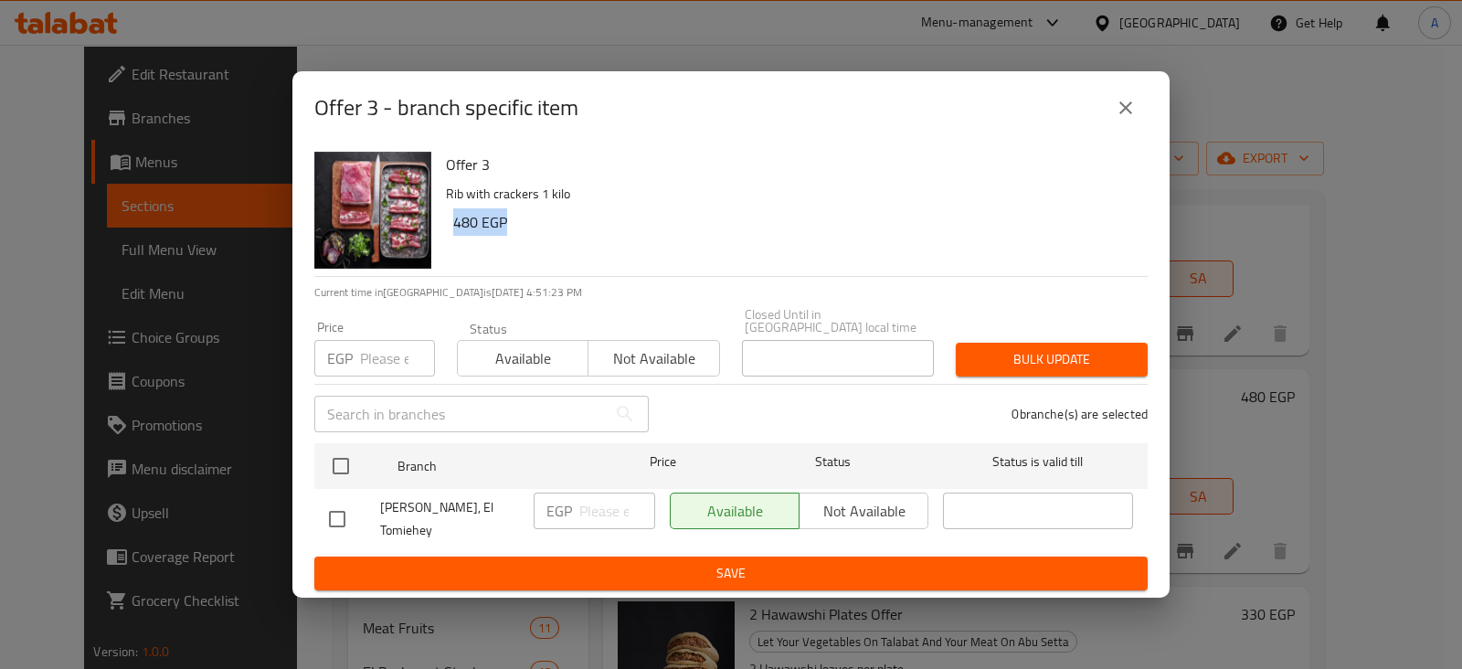
drag, startPoint x: 456, startPoint y: 235, endPoint x: 522, endPoint y: 235, distance: 65.8
click at [522, 235] on h6 "480 EGP" at bounding box center [793, 222] width 680 height 26
click at [1127, 114] on icon "close" at bounding box center [1125, 107] width 13 height 13
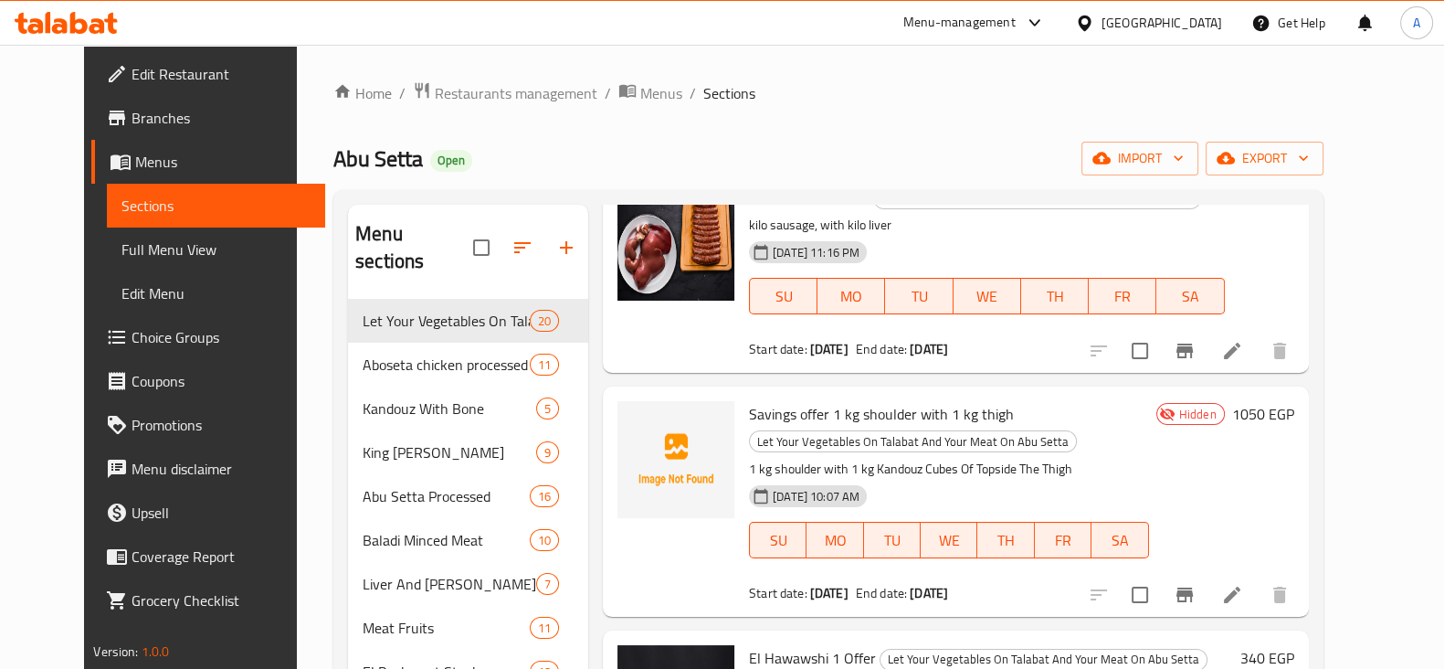
scroll to position [0, 0]
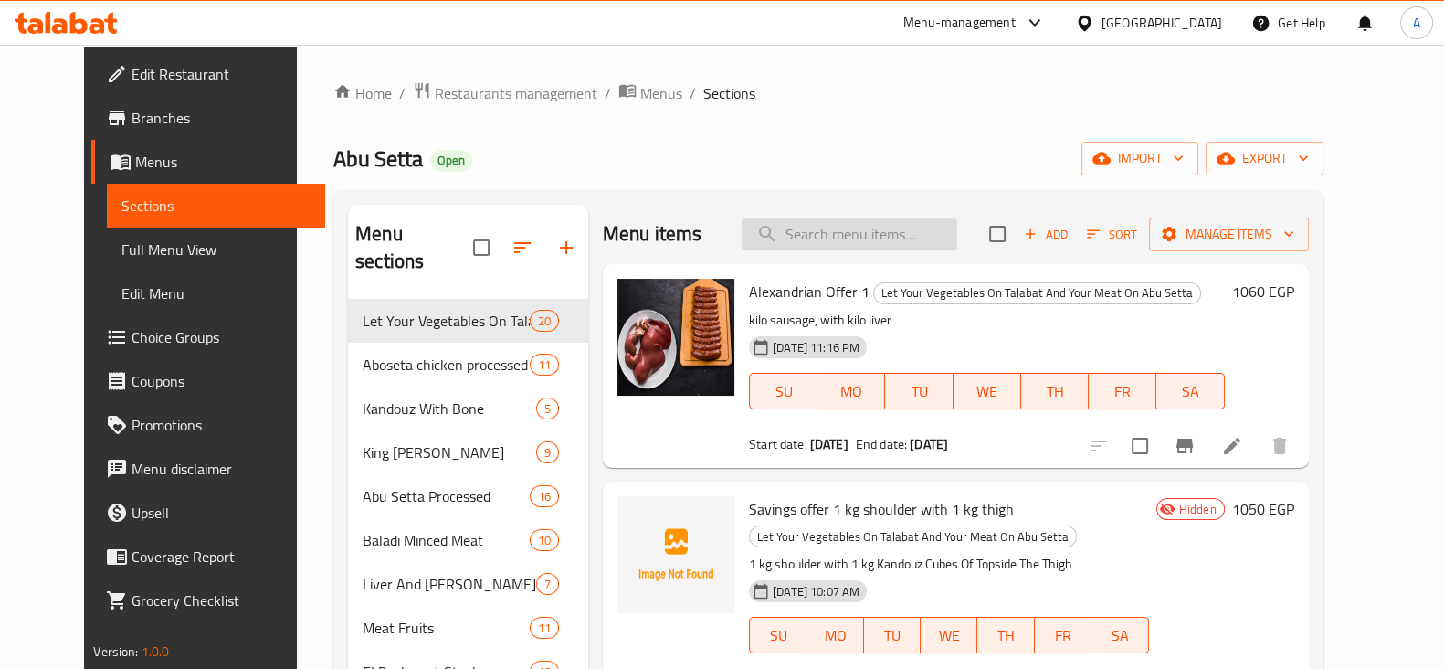
click at [863, 236] on input "search" at bounding box center [850, 234] width 216 height 32
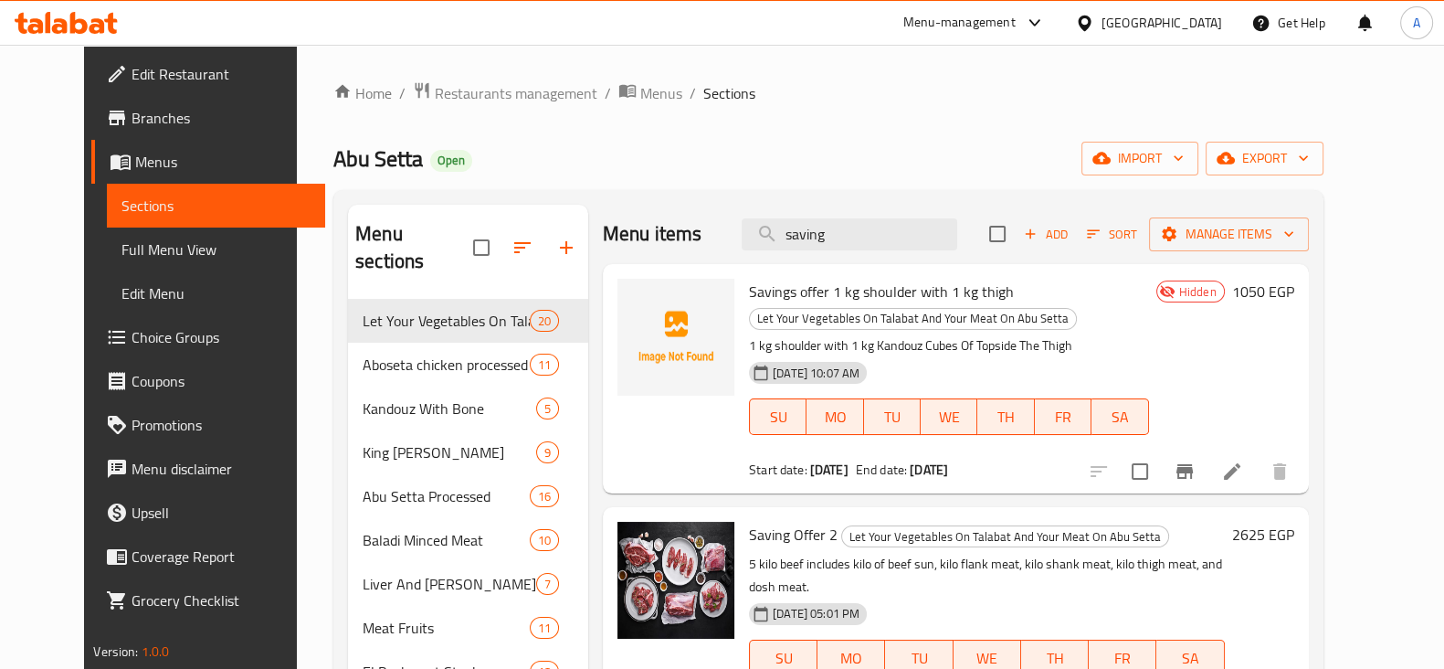
type input "saving"
click at [1241, 471] on icon at bounding box center [1232, 471] width 16 height 16
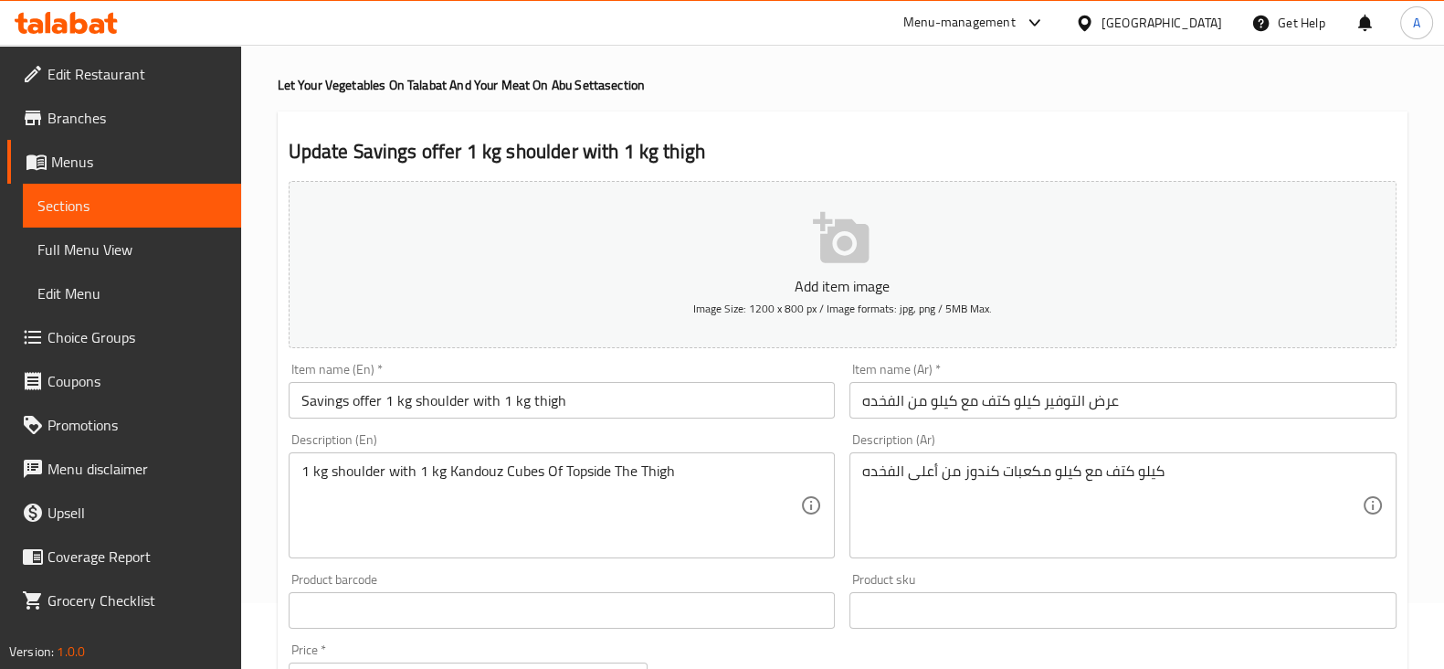
scroll to position [113, 0]
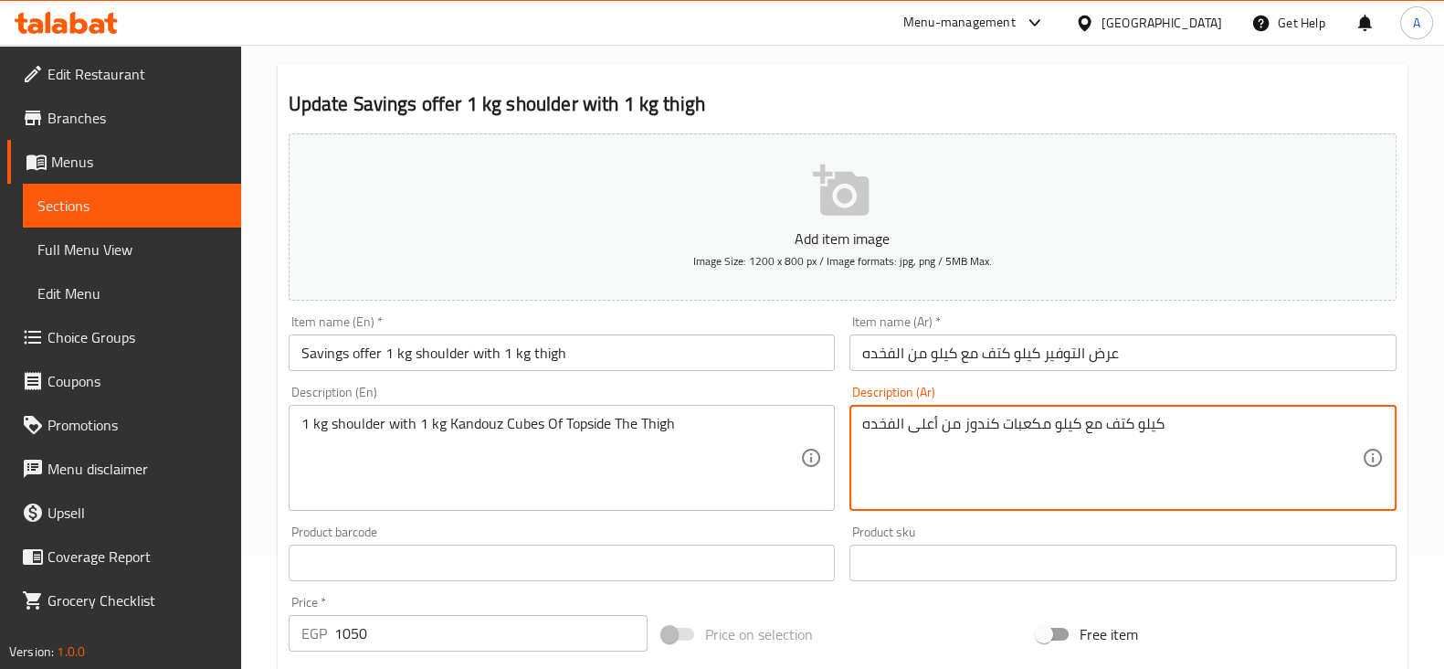
click at [980, 425] on textarea "كيلو كتف مع كيلو مكعبات كندوز من أعلى الفخده" at bounding box center [1112, 458] width 500 height 87
click at [838, 523] on div "Product barcode Product barcode" at bounding box center [562, 553] width 562 height 70
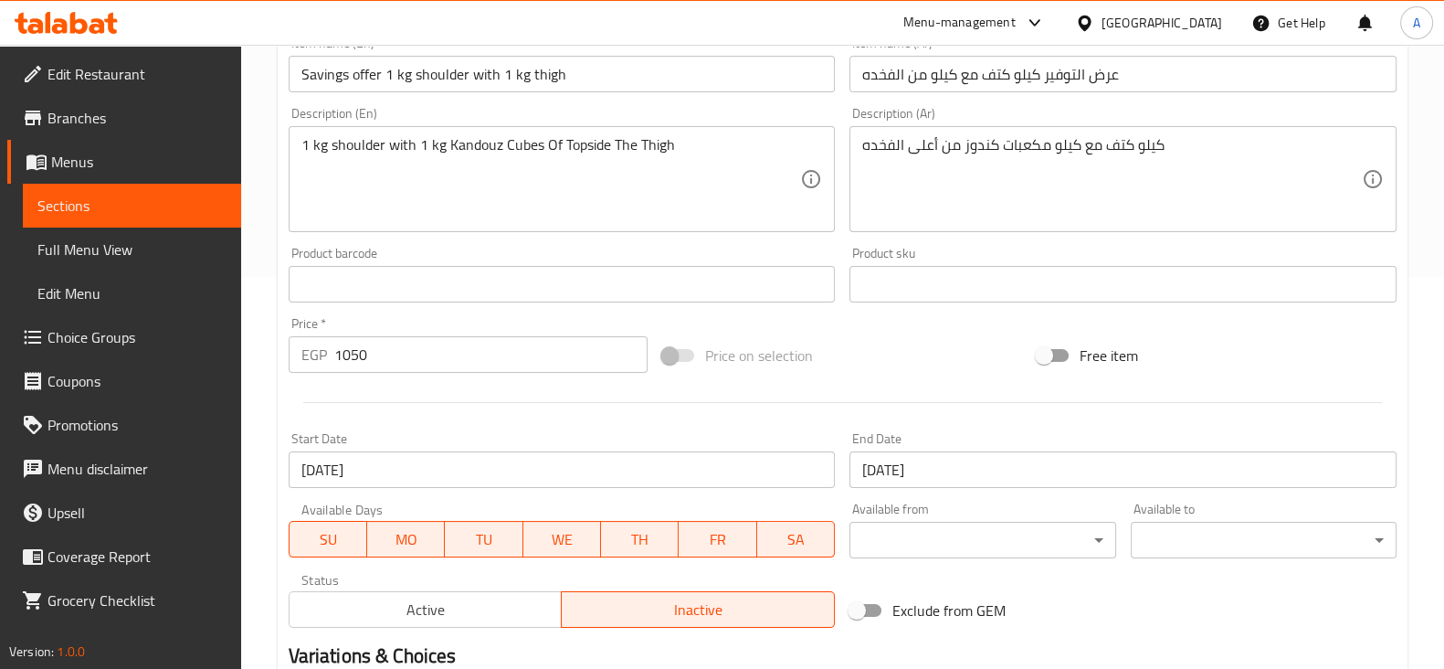
scroll to position [0, 0]
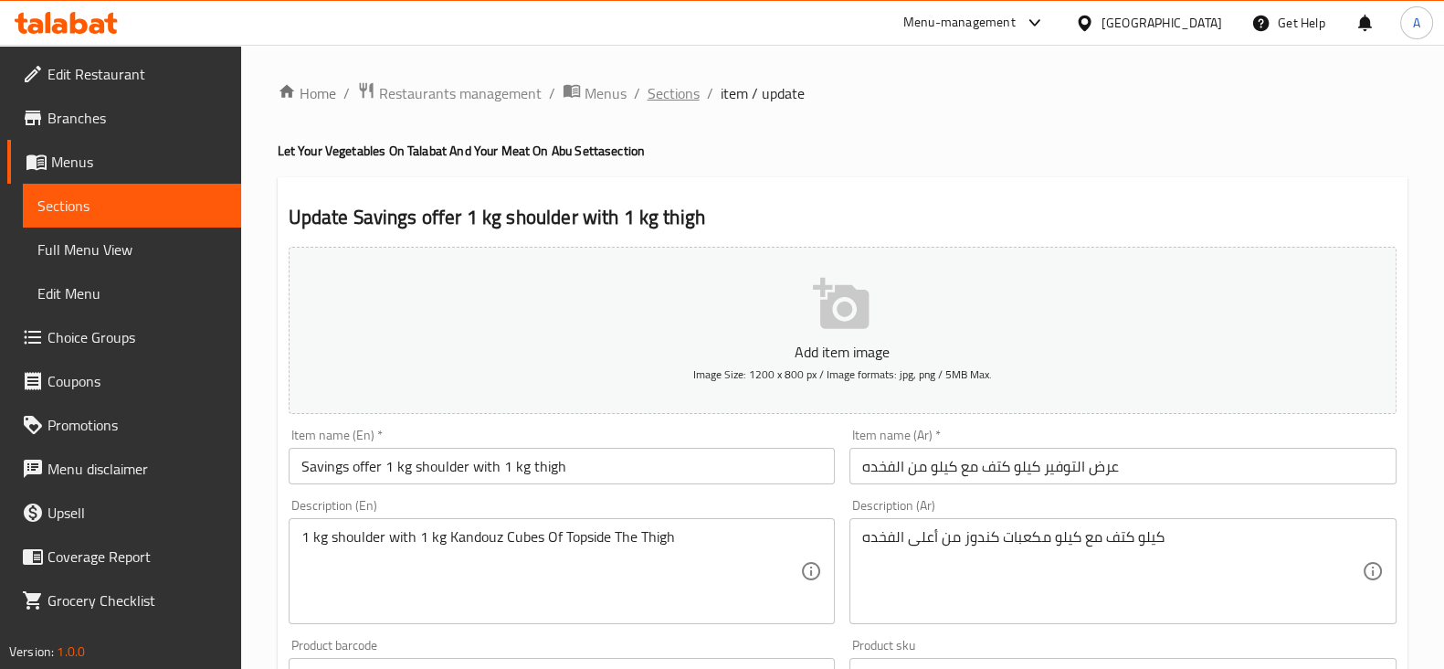
click at [665, 90] on span "Sections" at bounding box center [674, 93] width 52 height 22
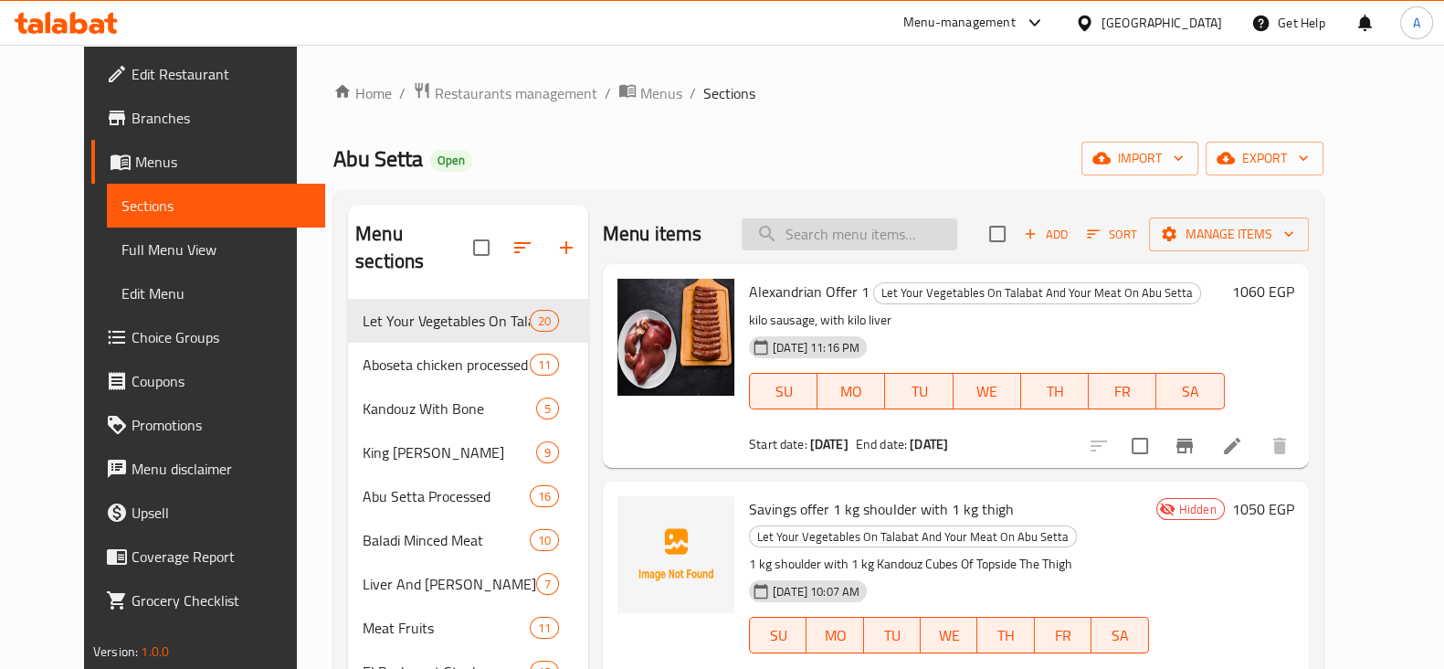
click at [836, 238] on input "search" at bounding box center [850, 234] width 216 height 32
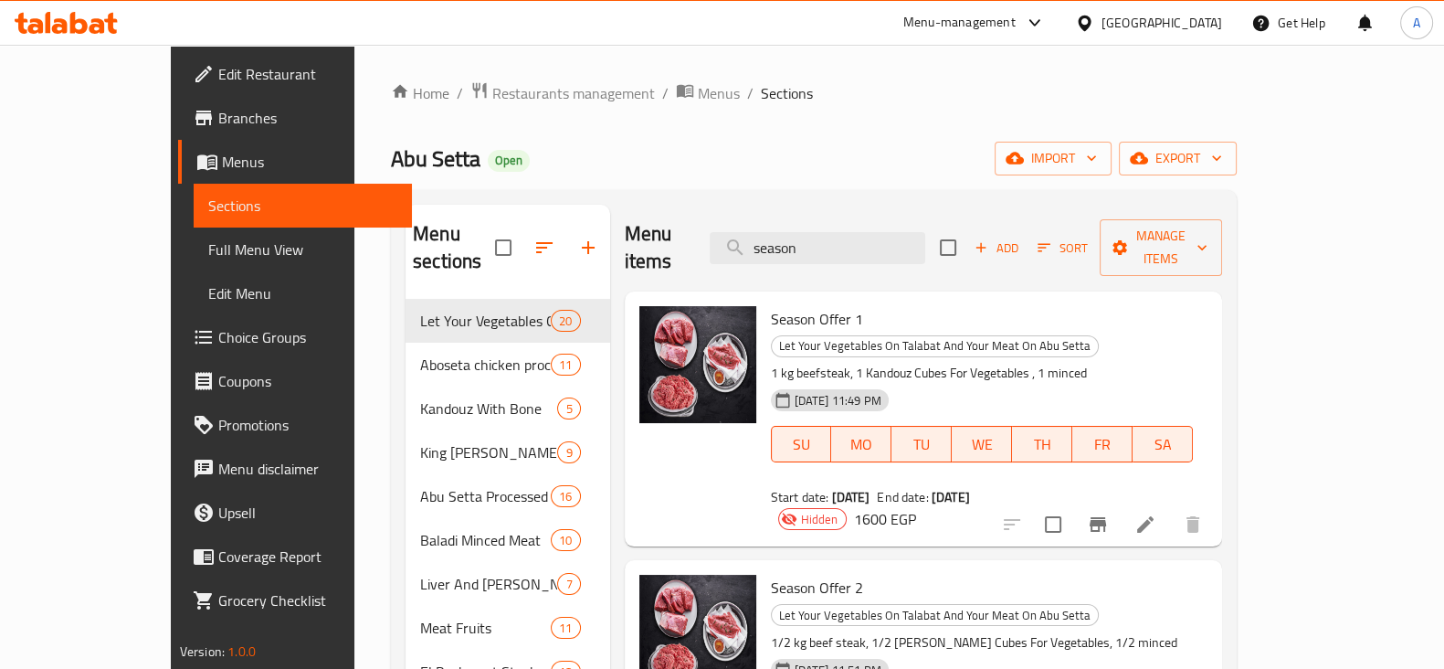
type input "season"
drag, startPoint x: 750, startPoint y: 313, endPoint x: 781, endPoint y: 318, distance: 31.4
click at [781, 362] on p "1 kg beefsteak, 1 Kandouz Cubes For Vegetables , 1 minced" at bounding box center [982, 373] width 423 height 23
drag, startPoint x: 868, startPoint y: 316, endPoint x: 940, endPoint y: 325, distance: 72.7
click at [940, 362] on p "1 kg beefsteak, 1 Kandouz Cubes For Vegetables , 1 minced" at bounding box center [982, 373] width 423 height 23
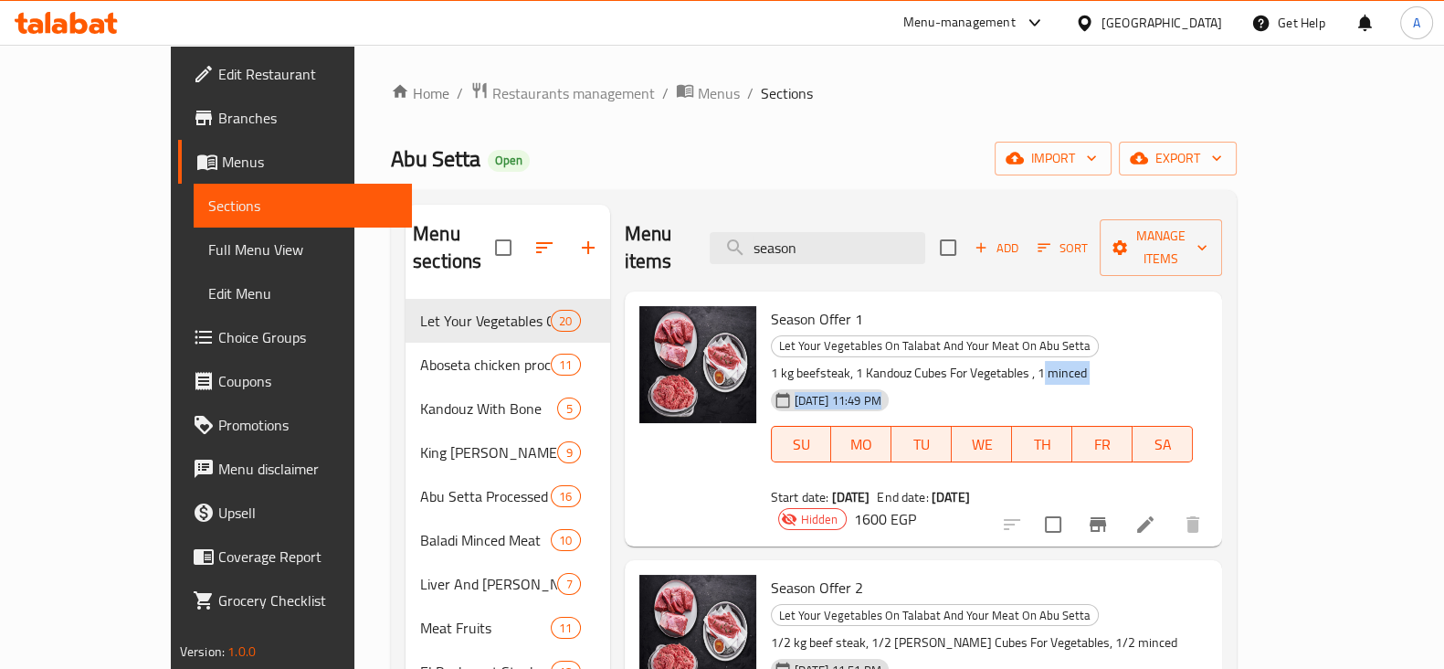
drag, startPoint x: 1000, startPoint y: 321, endPoint x: 1066, endPoint y: 330, distance: 66.4
click at [1066, 330] on div "Season Offer 1 Let Your Vegetables On Talabat And Your Meat On Abu Setta 1 kg b…" at bounding box center [983, 406] width 438 height 215
click at [1005, 362] on p "1 kg beefsteak, 1 Kandouz Cubes For Vegetables , 1 minced" at bounding box center [982, 373] width 423 height 23
drag, startPoint x: 830, startPoint y: 323, endPoint x: 893, endPoint y: 326, distance: 64.0
click at [893, 362] on p "1 kg beefsteak, 1 Kandouz Cubes For Vegetables , 1 minced" at bounding box center [982, 373] width 423 height 23
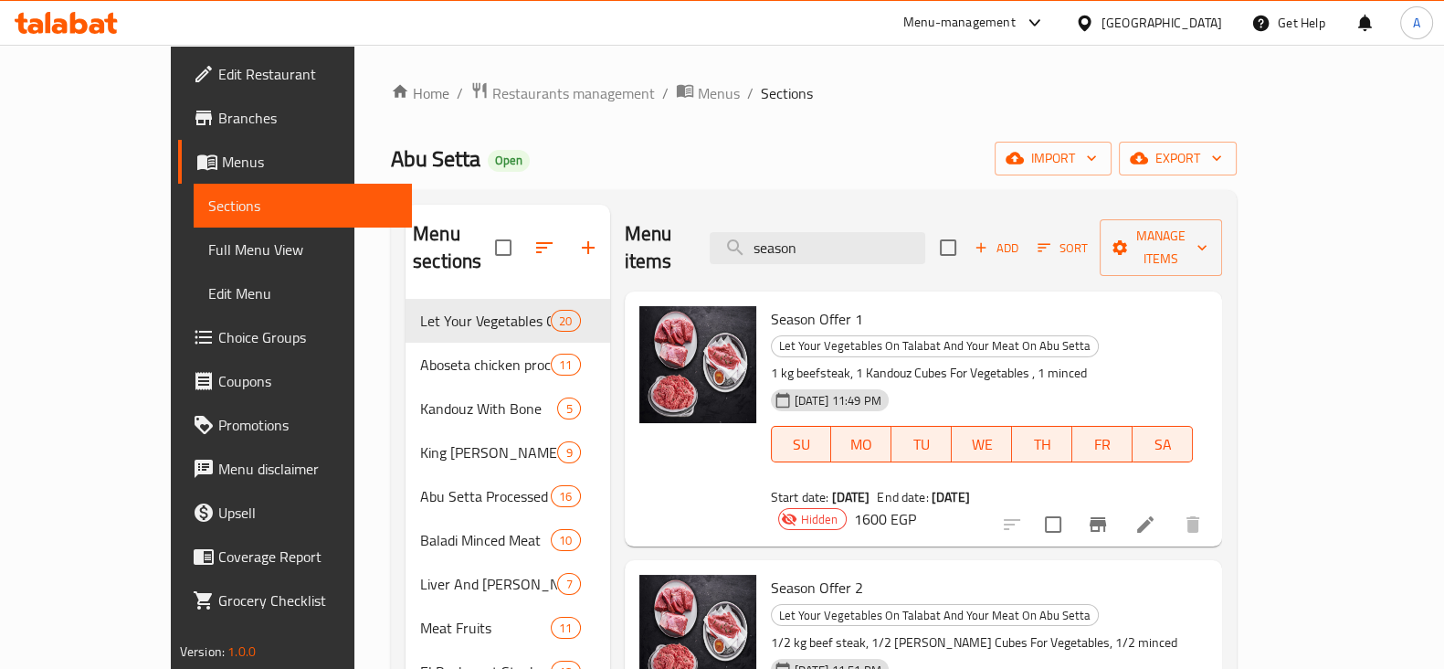
click at [1002, 362] on p "1 kg beefsteak, 1 Kandouz Cubes For Vegetables , 1 minced" at bounding box center [982, 373] width 423 height 23
click at [1154, 516] on icon at bounding box center [1145, 524] width 16 height 16
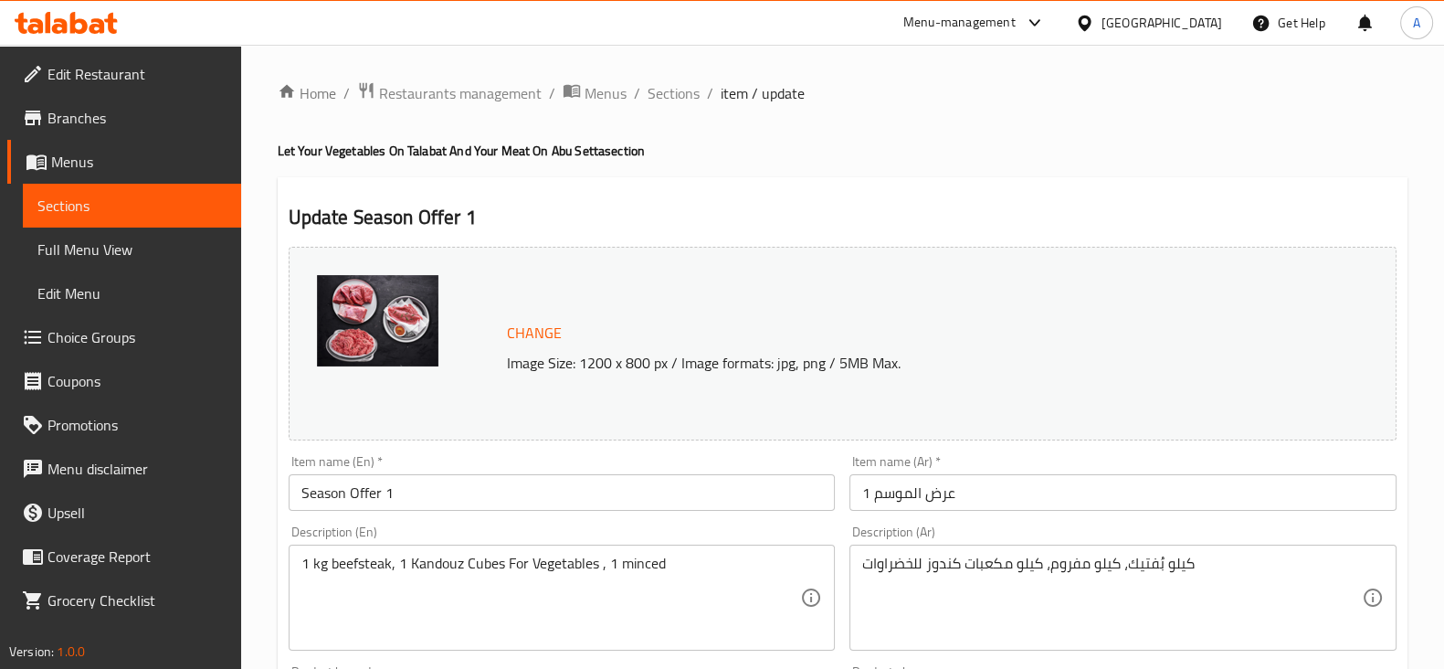
click at [662, 155] on h4 "Let Your Vegetables On Talabat And Your Meat On Abu Setta section" at bounding box center [843, 151] width 1130 height 18
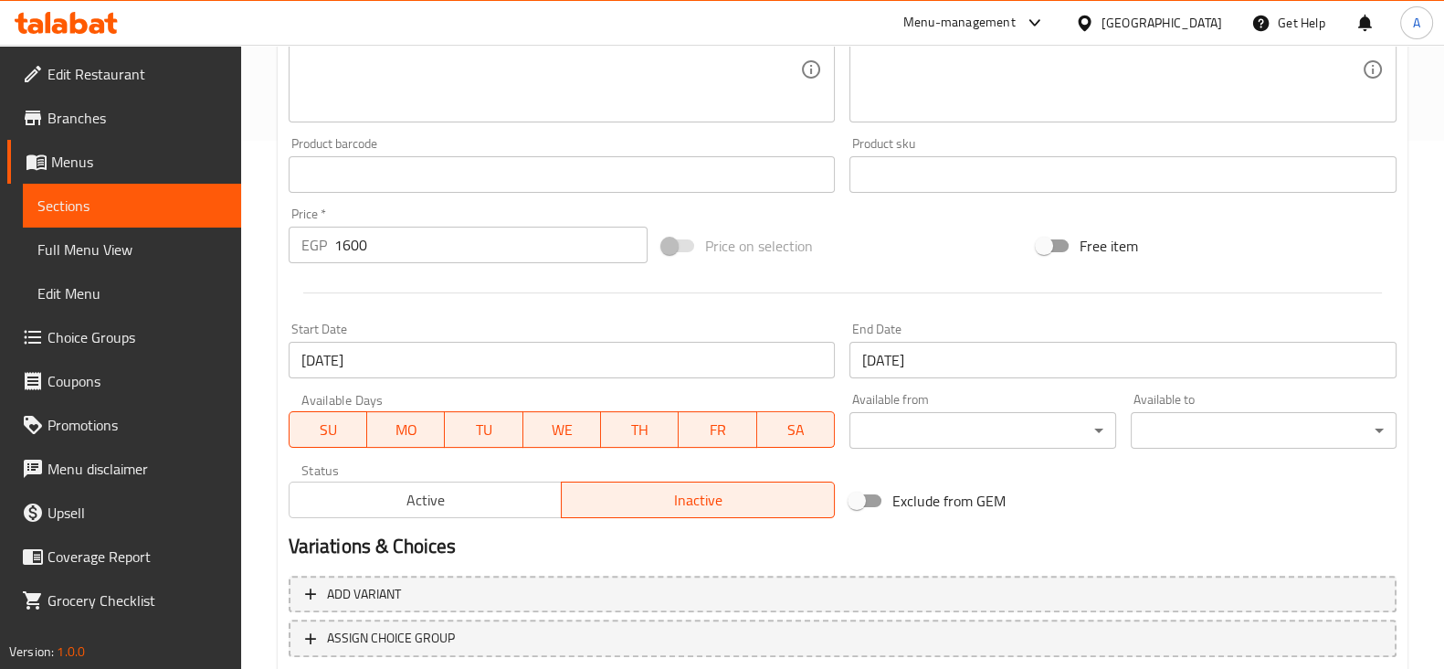
scroll to position [648, 0]
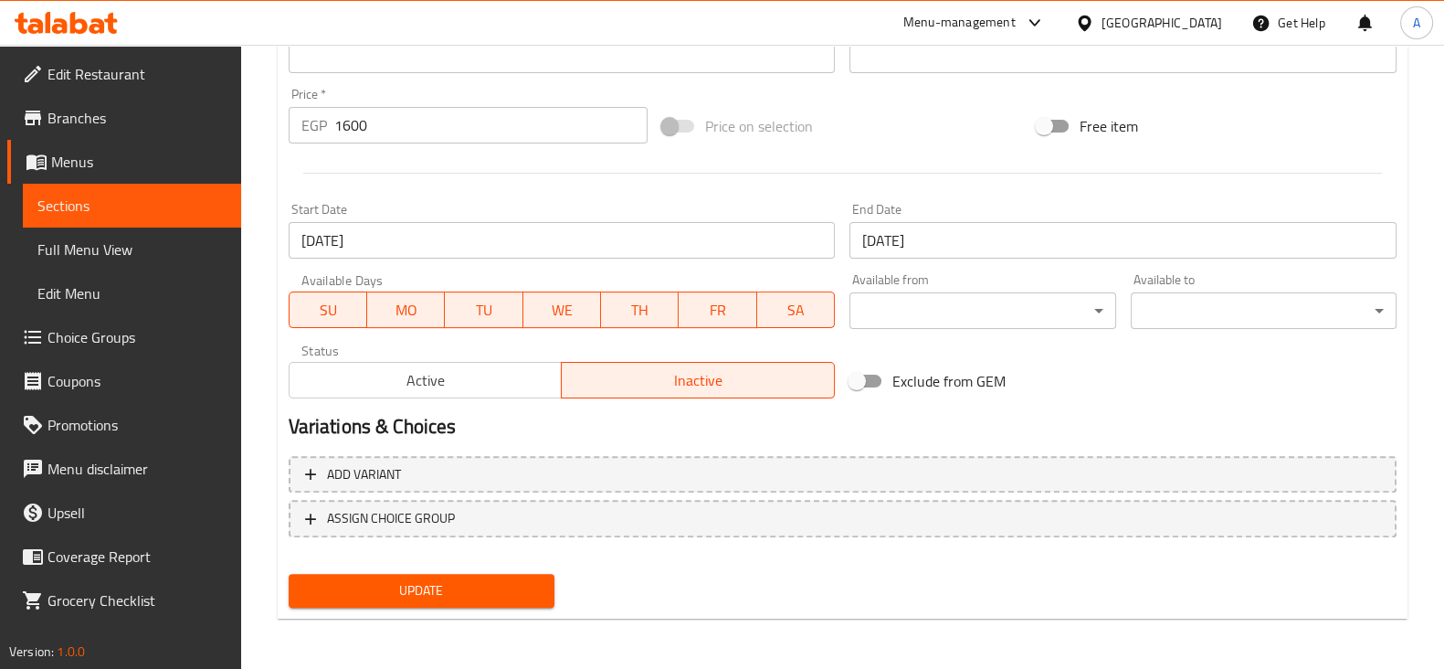
click at [762, 406] on div "Variations & Choices" at bounding box center [842, 427] width 1123 height 42
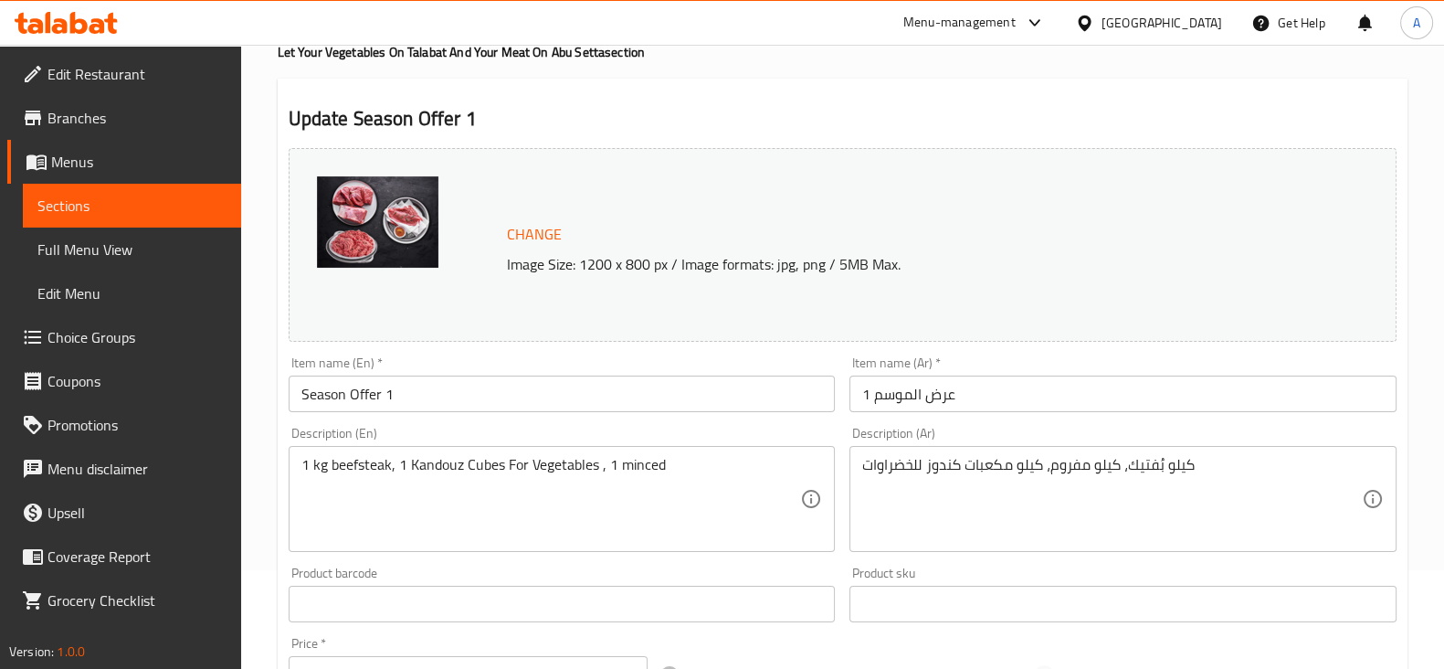
scroll to position [0, 0]
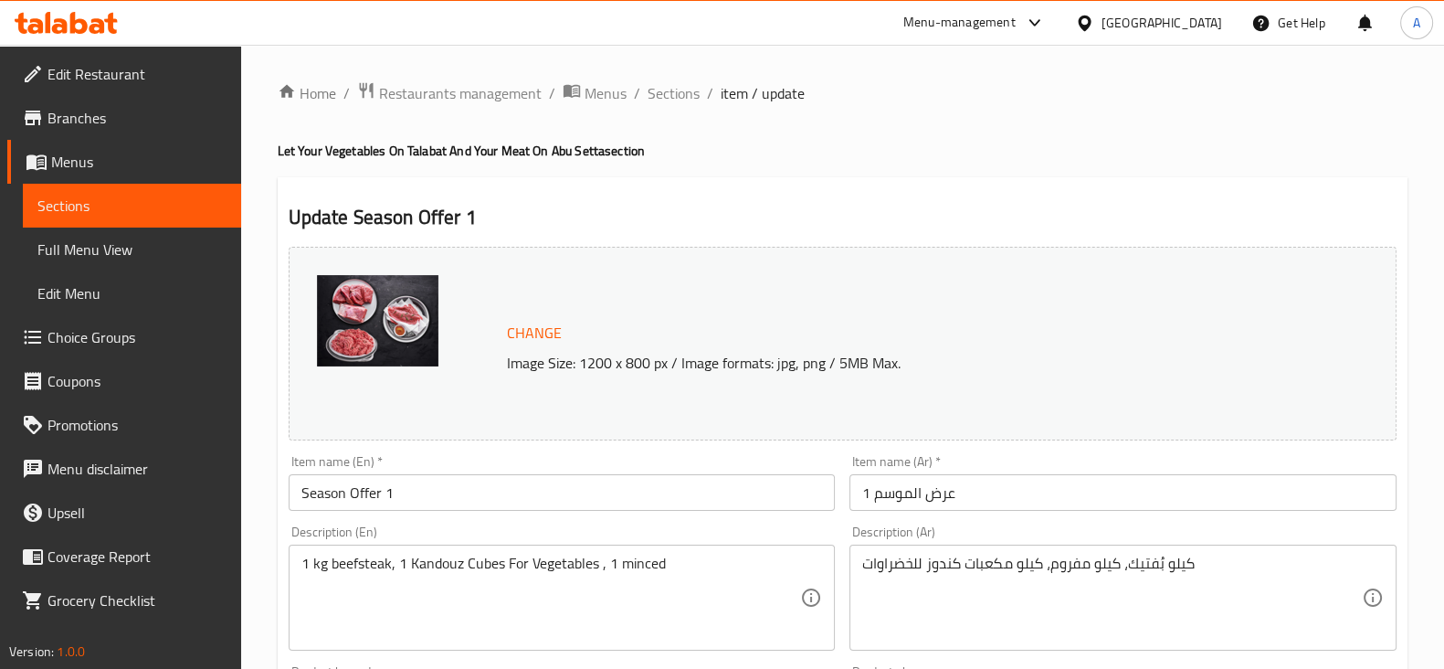
click at [715, 204] on h2 "Update Season Offer 1" at bounding box center [843, 217] width 1108 height 27
click at [670, 89] on span "Sections" at bounding box center [674, 93] width 52 height 22
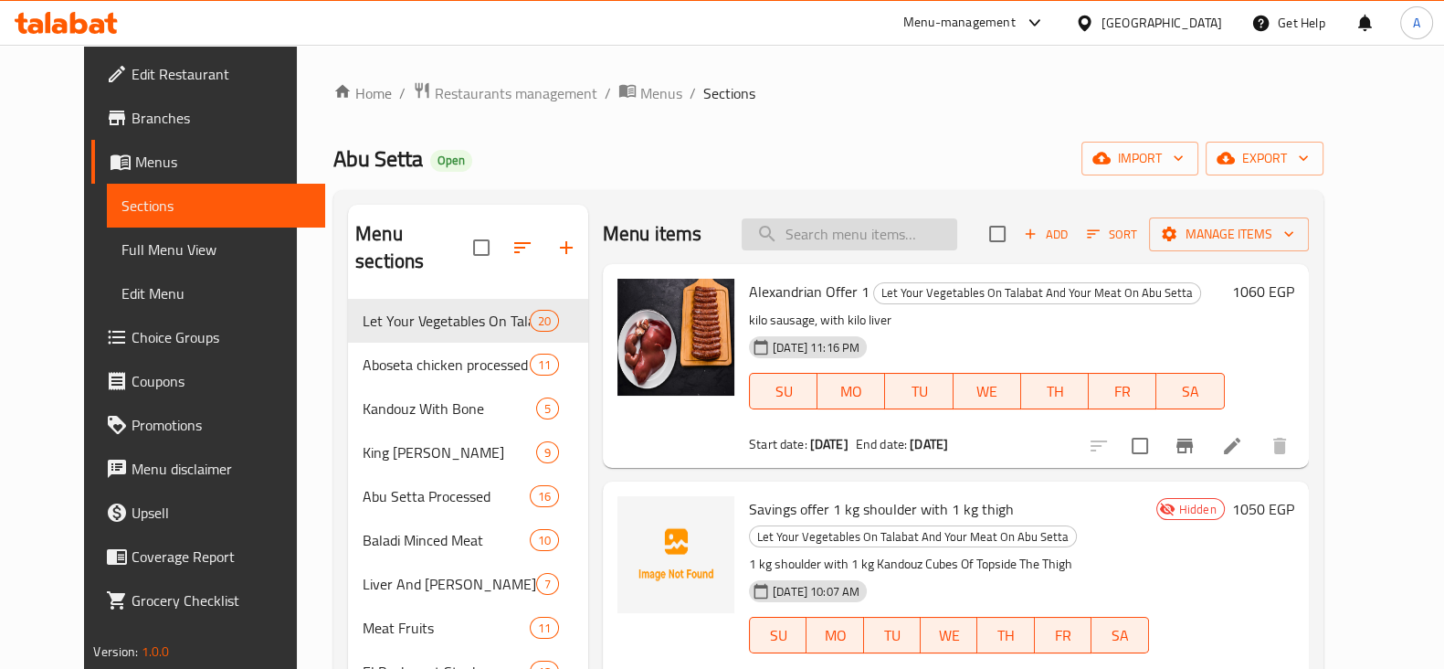
click at [887, 227] on input "search" at bounding box center [850, 234] width 216 height 32
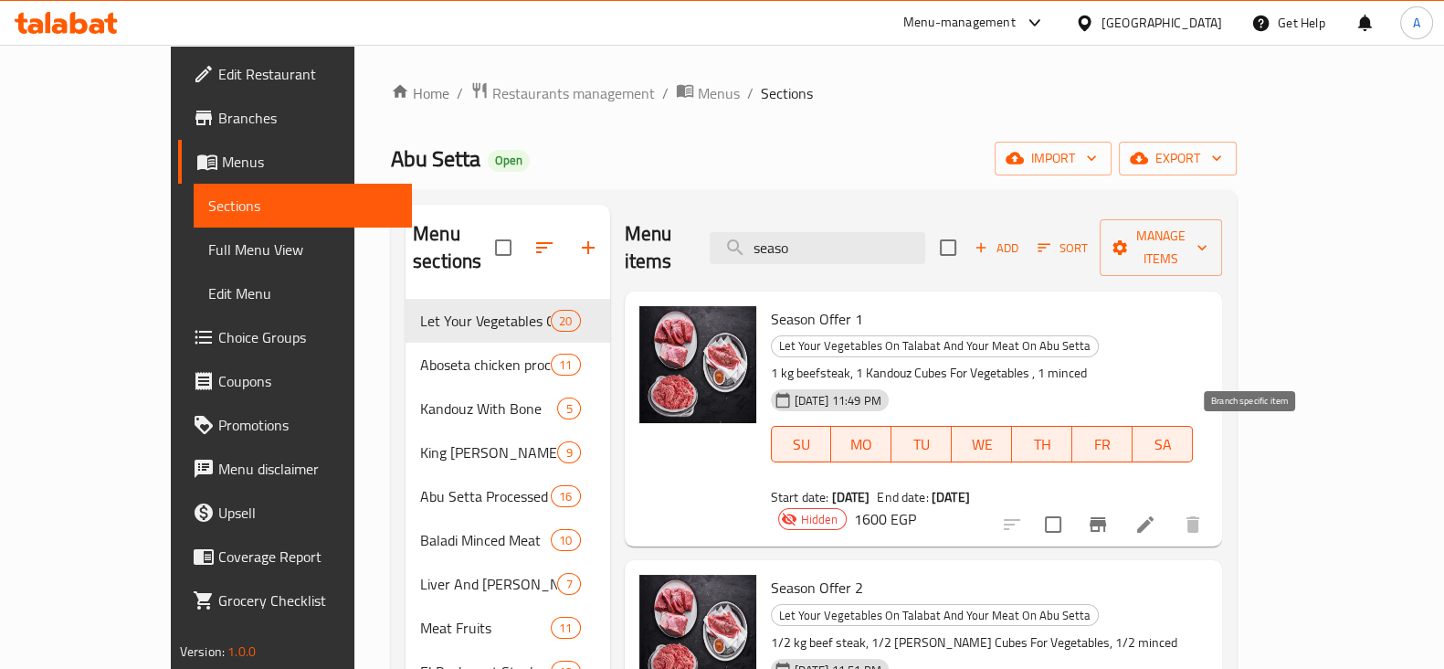
type input "seaso"
click at [1109, 513] on icon "Branch-specific-item" at bounding box center [1098, 524] width 22 height 22
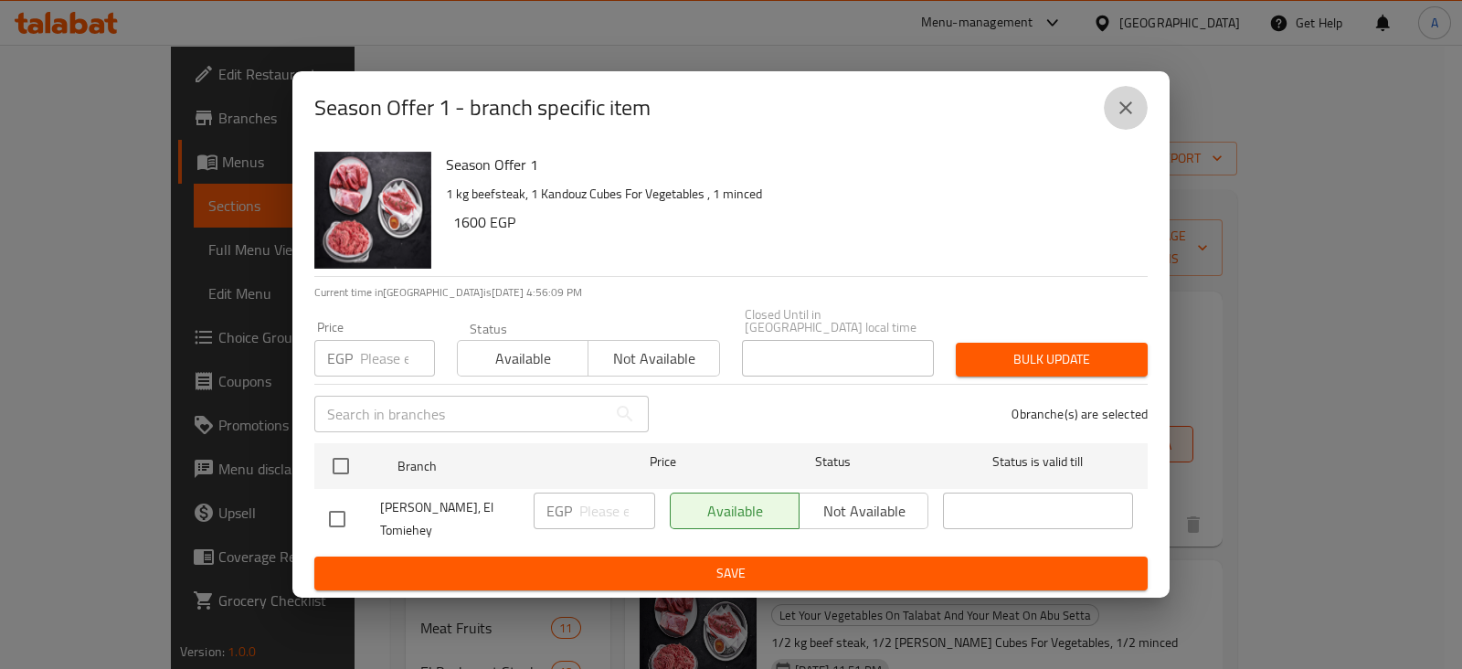
click at [1124, 119] on icon "close" at bounding box center [1126, 108] width 22 height 22
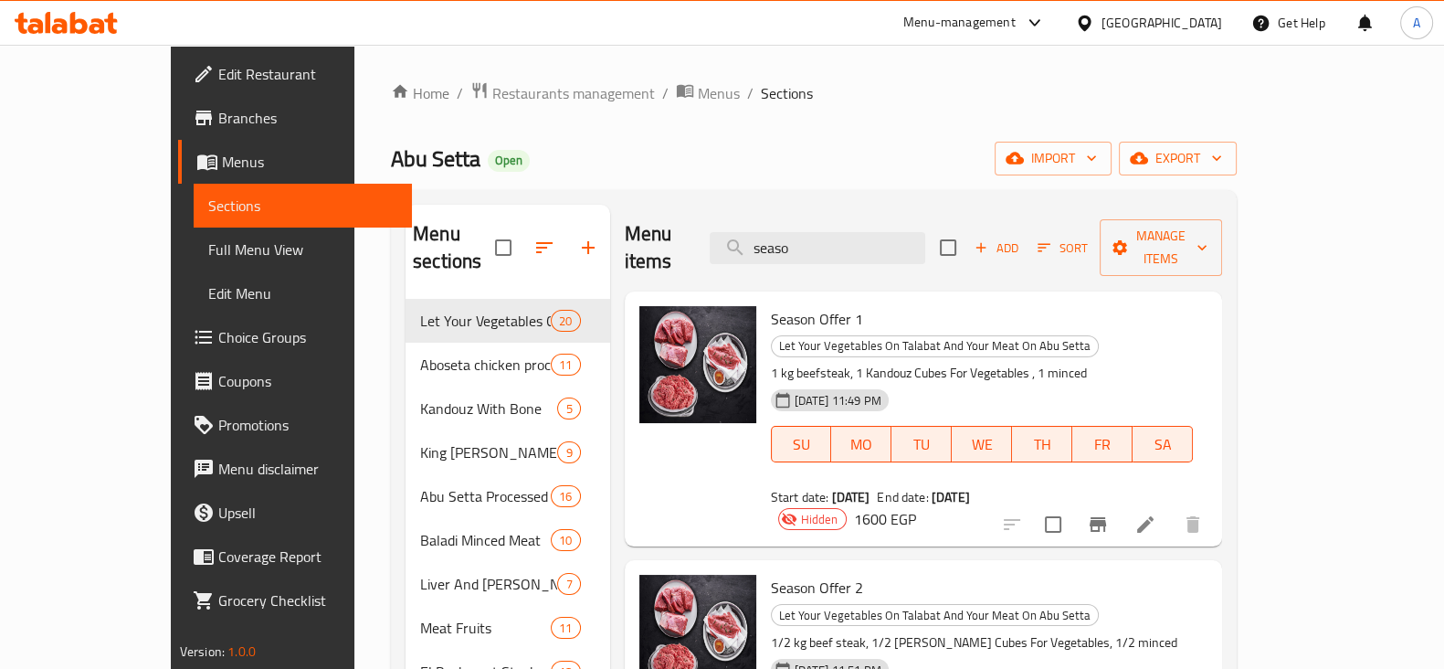
click at [828, 127] on div "Home / Restaurants management / Menus / Sections Abu Setta Open import export M…" at bounding box center [814, 484] width 846 height 807
click at [391, 155] on span "Abu Setta" at bounding box center [436, 158] width 90 height 41
click at [920, 132] on div "Home / Restaurants management / Menus / Sections Abu Setta Open import export M…" at bounding box center [814, 484] width 846 height 807
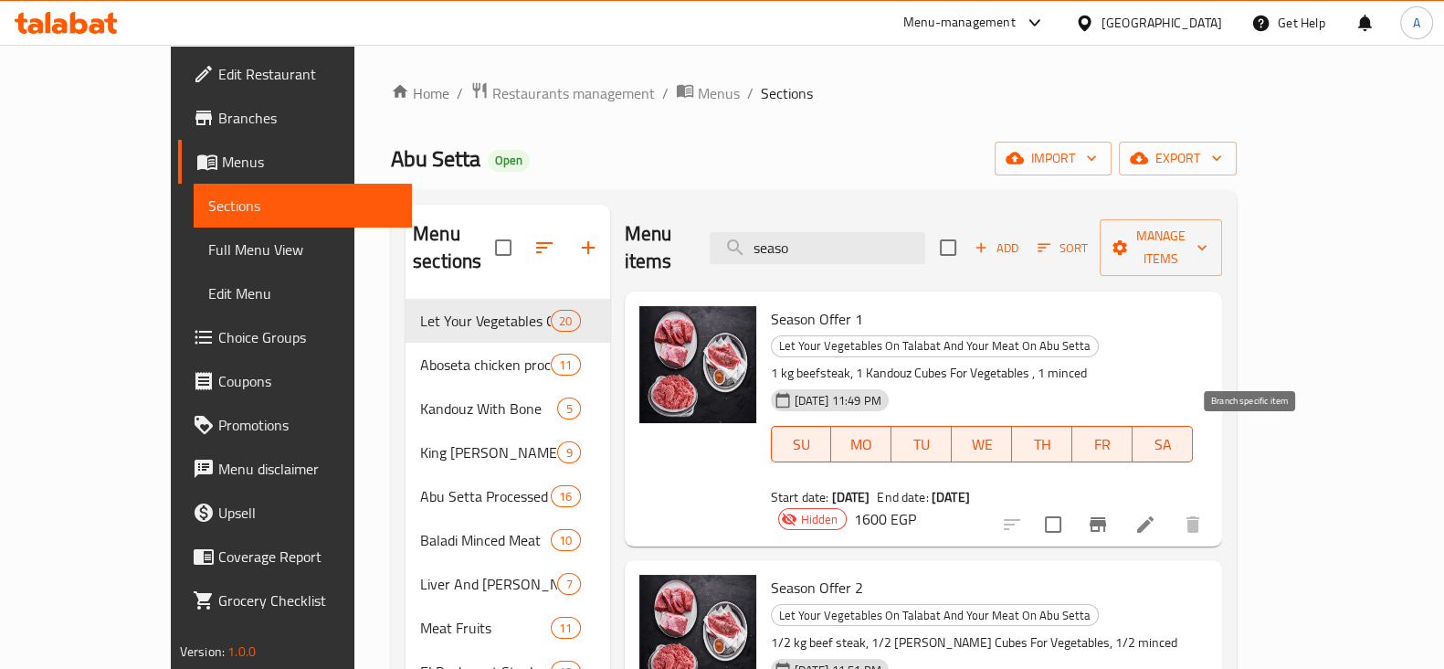
click at [1109, 513] on icon "Branch-specific-item" at bounding box center [1098, 524] width 22 height 22
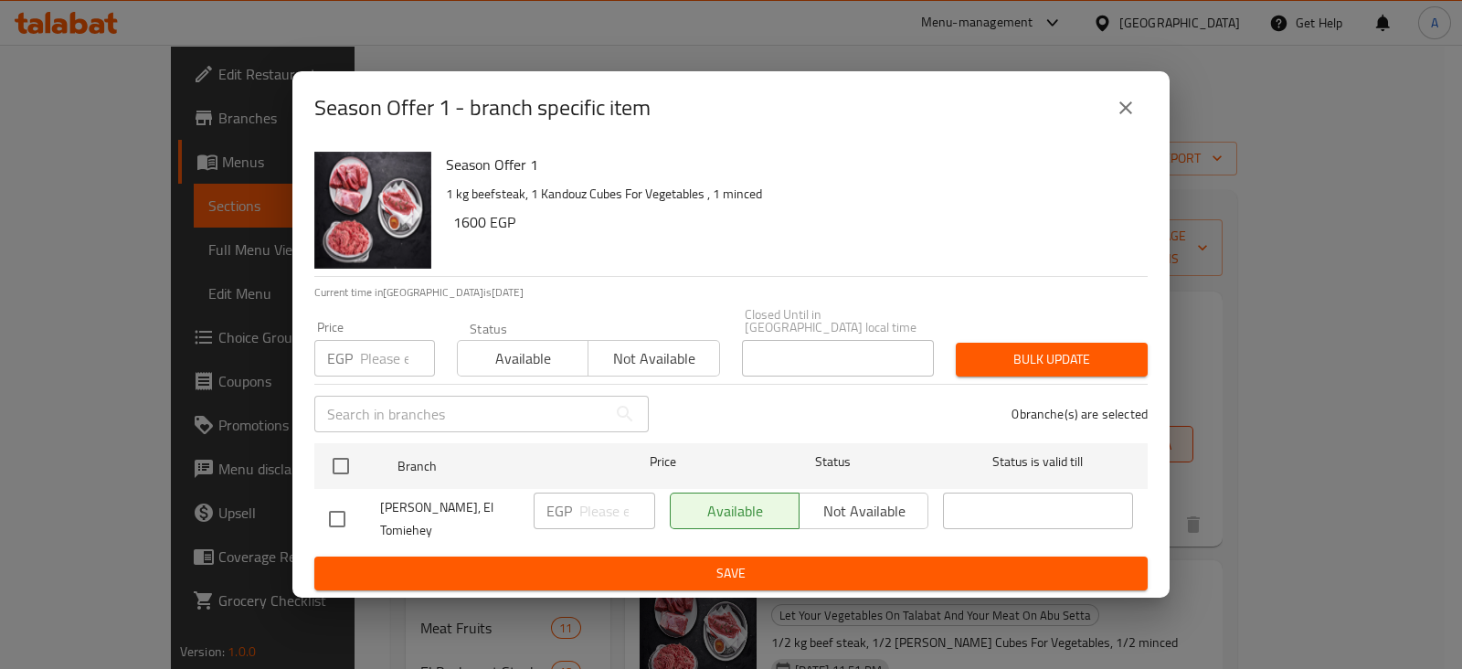
click at [1137, 121] on button "close" at bounding box center [1126, 108] width 44 height 44
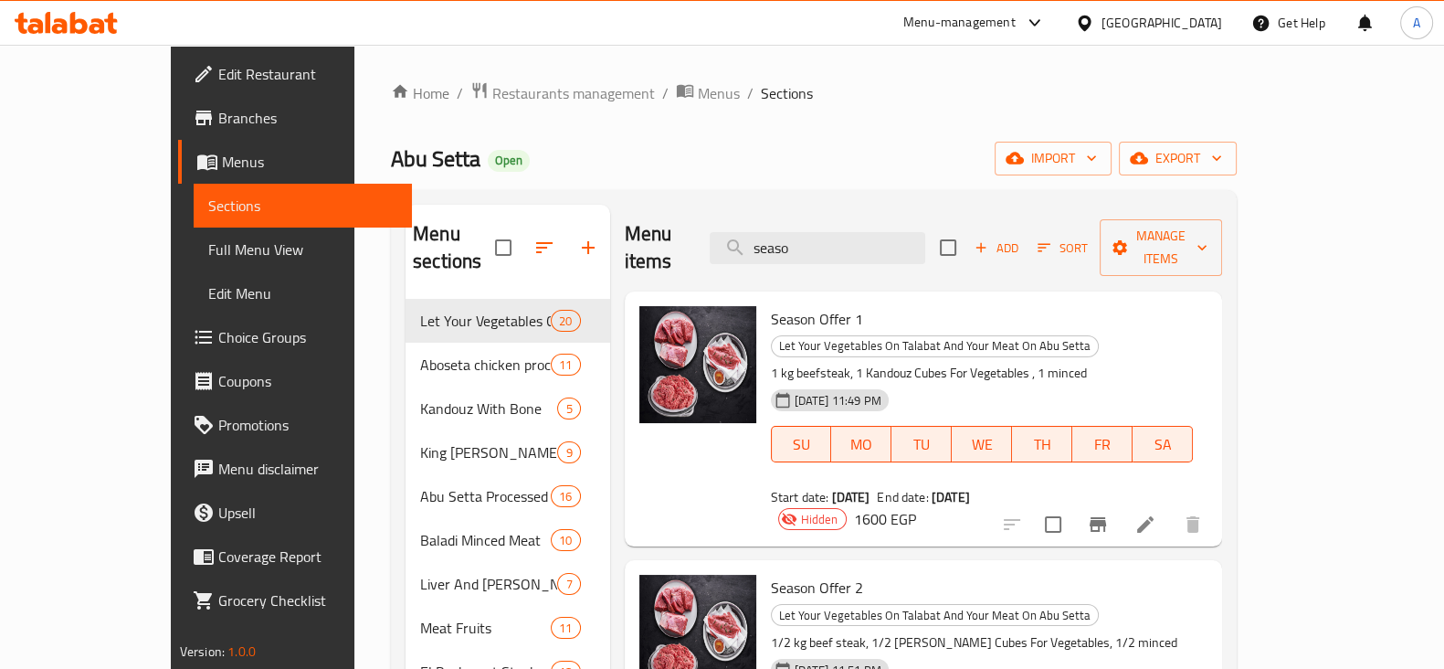
click at [891, 157] on div "Abu Setta Open import export" at bounding box center [814, 159] width 846 height 34
click at [1070, 134] on div "Home / Restaurants management / Menus / Sections Abu Setta Open import export M…" at bounding box center [814, 484] width 846 height 807
click at [950, 140] on div "Home / Restaurants management / Menus / Sections Abu Setta Open import export M…" at bounding box center [814, 484] width 846 height 807
click at [799, 125] on div "Home / Restaurants management / Menus / Sections Abu Setta Open import export M…" at bounding box center [814, 484] width 846 height 807
click at [1157, 513] on icon at bounding box center [1146, 524] width 22 height 22
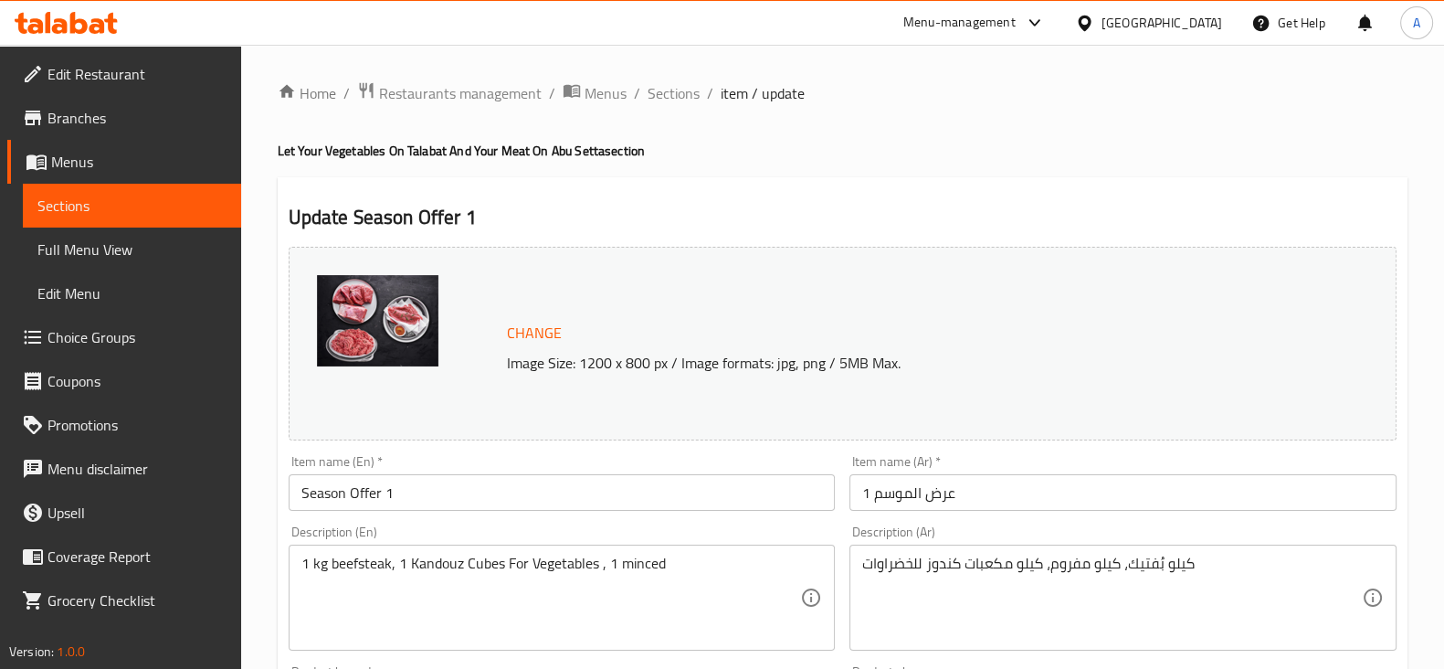
click at [818, 174] on div "Home / Restaurants management / Menus / Sections / item / update Let Your Veget…" at bounding box center [843, 681] width 1130 height 1200
click at [707, 99] on li "/" at bounding box center [710, 93] width 6 height 22
click at [690, 93] on span "Sections" at bounding box center [674, 93] width 52 height 22
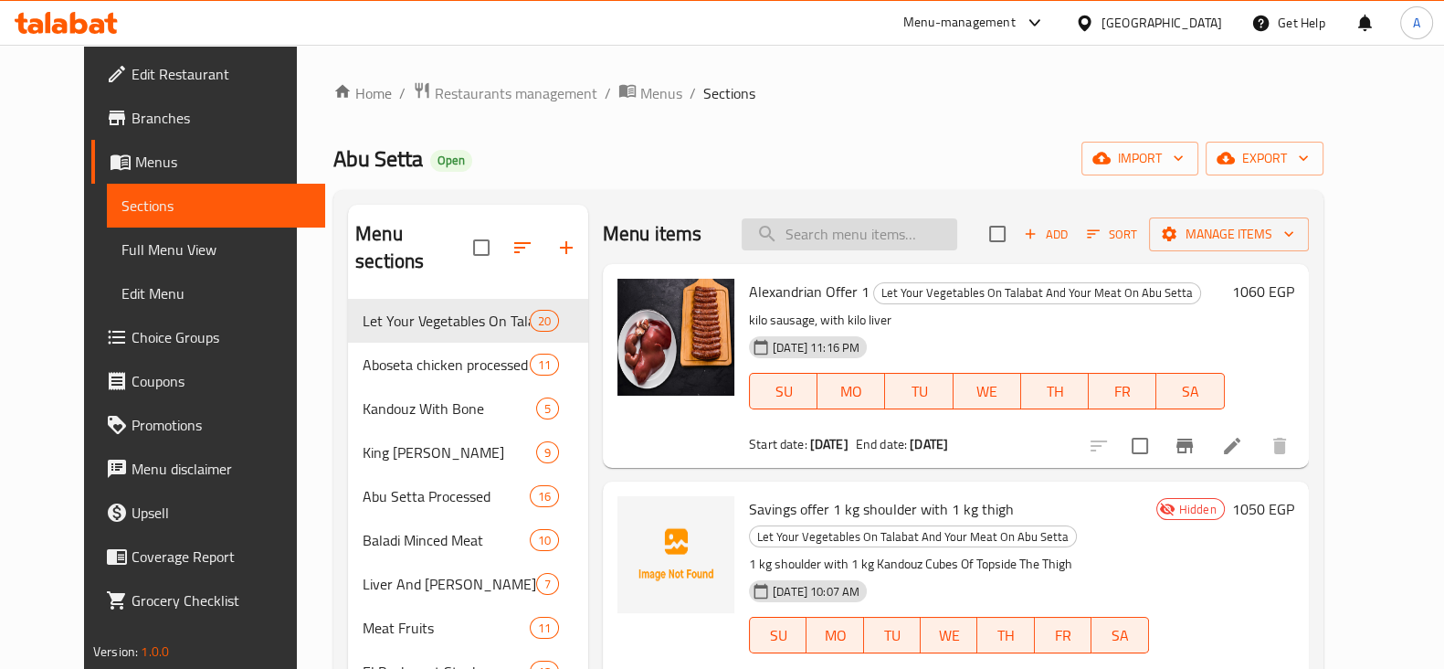
click at [834, 236] on input "search" at bounding box center [850, 234] width 216 height 32
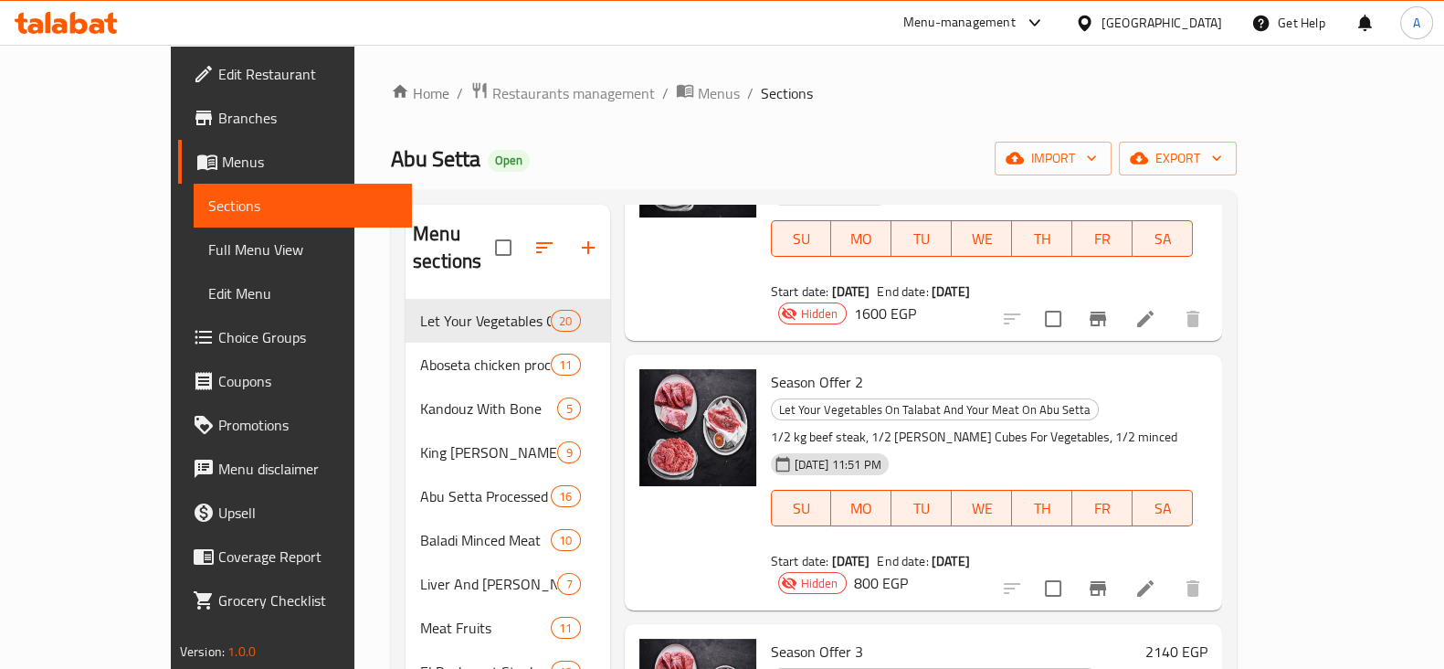
scroll to position [227, 0]
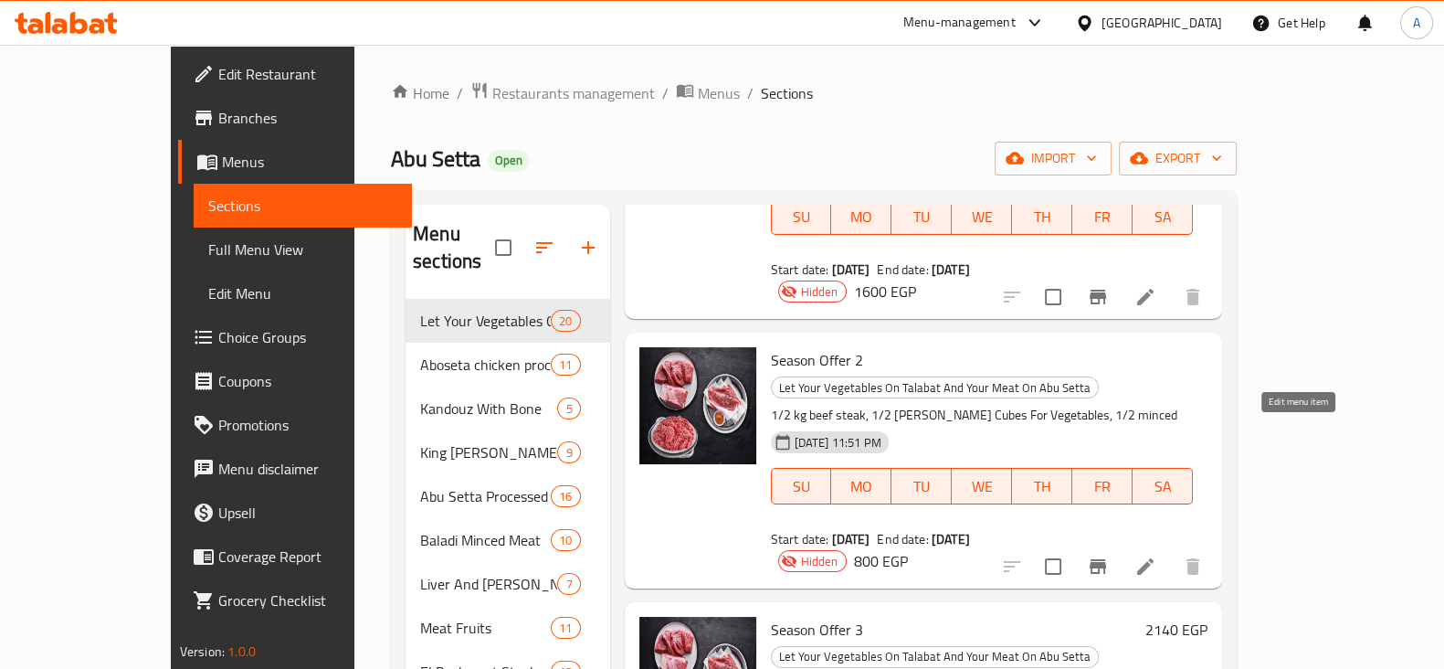
type input "season"
click at [1157, 555] on icon at bounding box center [1146, 566] width 22 height 22
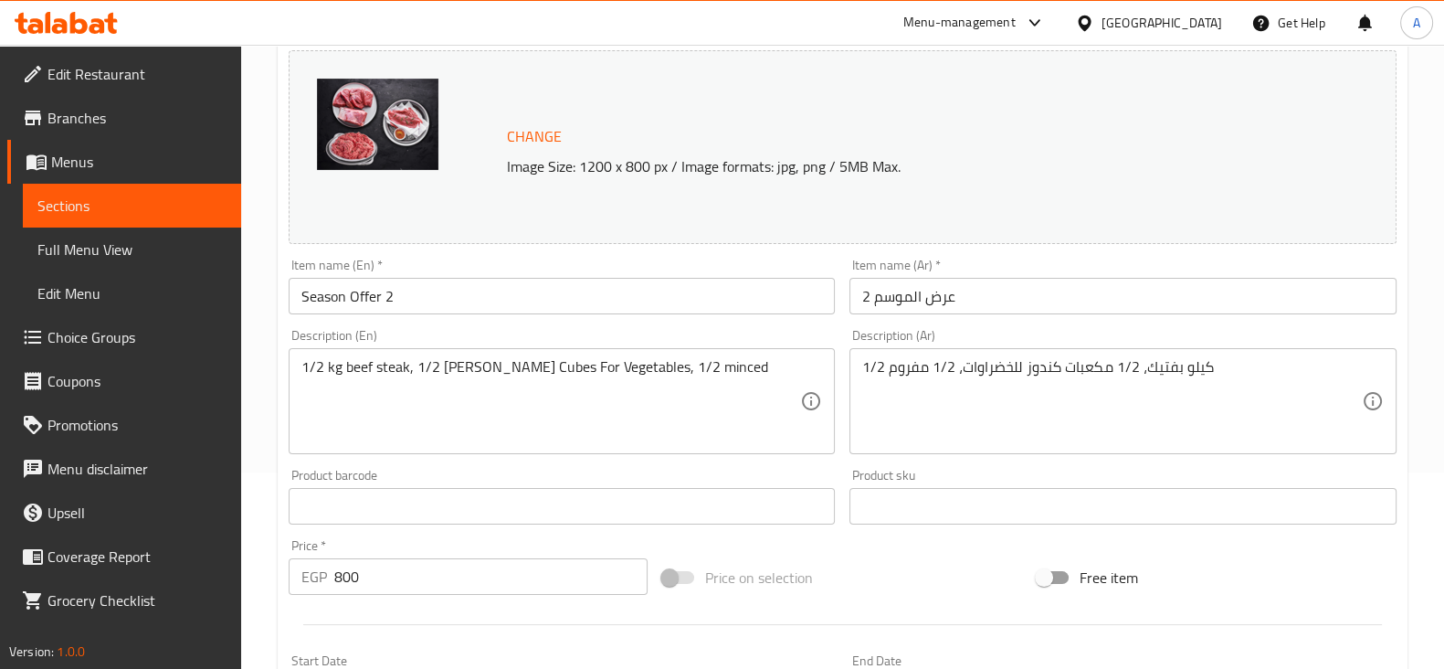
scroll to position [227, 0]
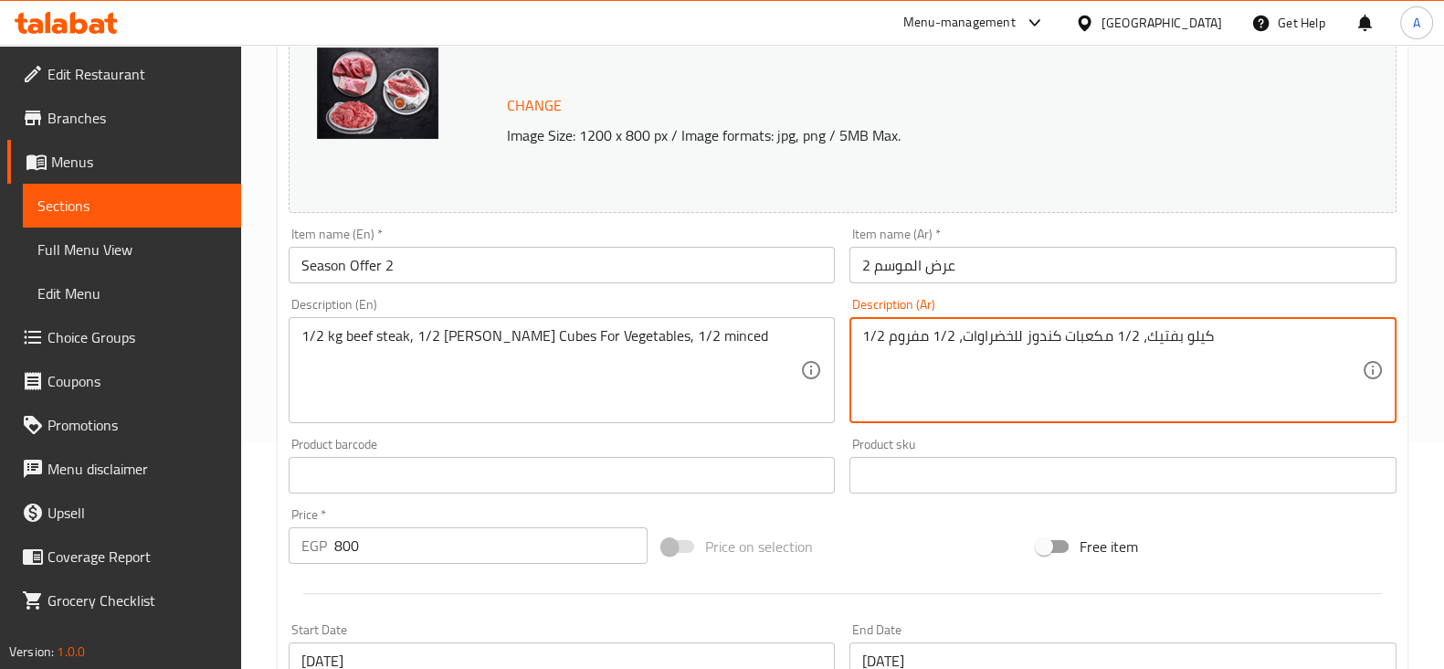
click at [1168, 327] on textarea "1/2 كيلو بفتيك، 1/2 مكعبات كندوز للخضراوات، 1/2 مفروم" at bounding box center [1112, 370] width 500 height 87
click at [994, 333] on textarea "1/2 كيلو بفتيك، 1/2 مكعبات كندوز للخضراوات، 1/2 مفروم" at bounding box center [1112, 370] width 500 height 87
click at [909, 335] on textarea "1/2 كيلو بفتيك، 1/2 مكعبات كندوز للخضراوات، 1/2 مفروم" at bounding box center [1112, 370] width 500 height 87
click at [841, 531] on div "Price on selection" at bounding box center [842, 546] width 375 height 49
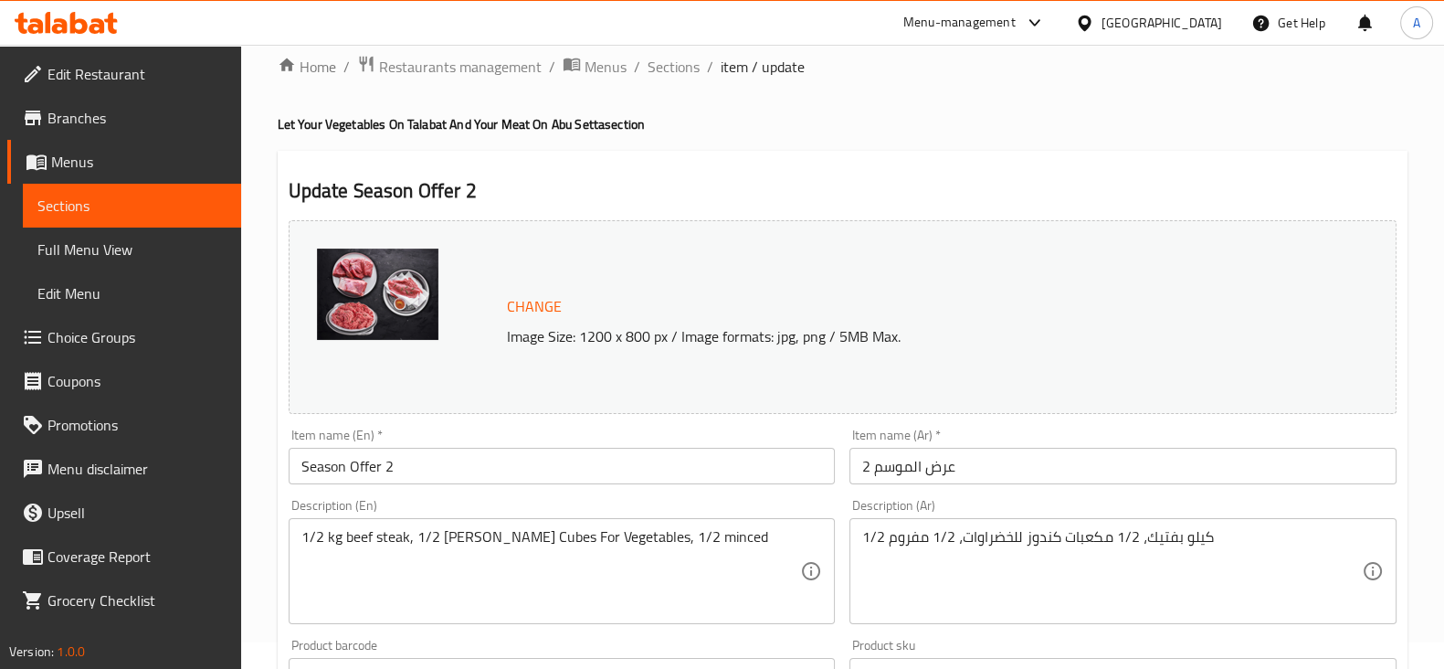
scroll to position [0, 0]
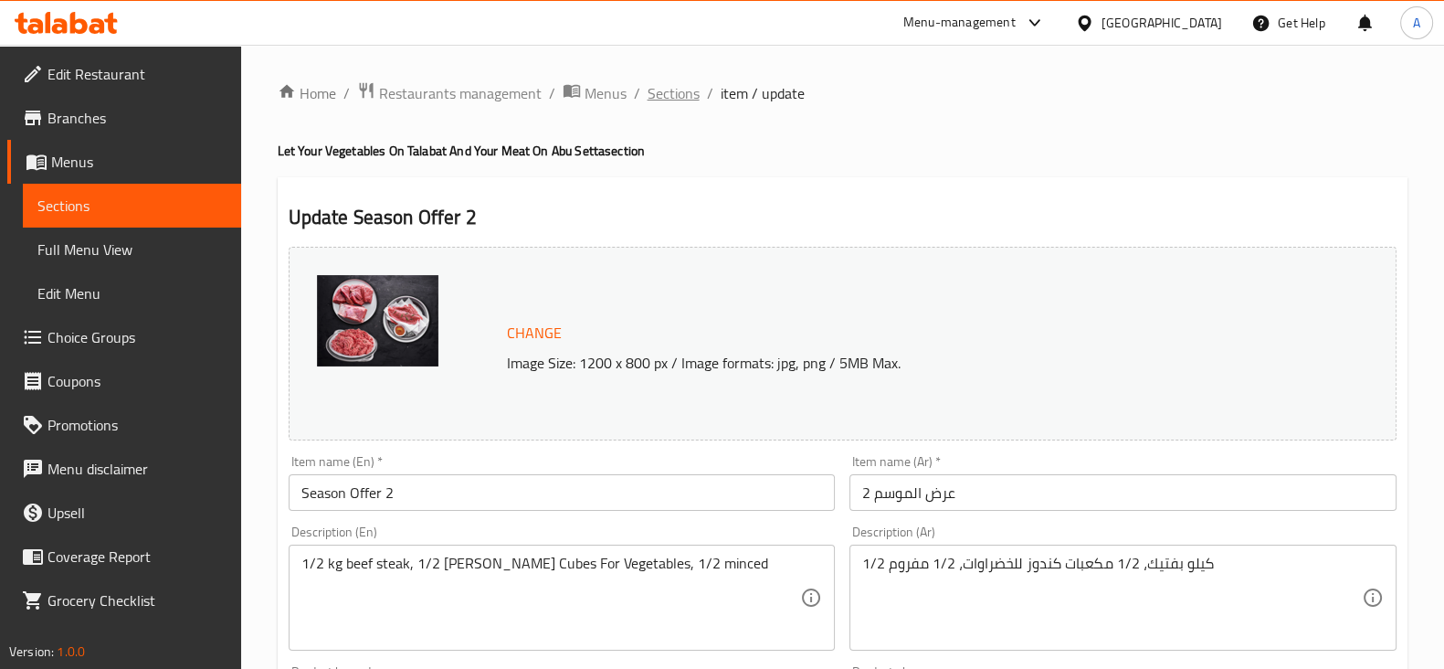
click at [677, 102] on span "Sections" at bounding box center [674, 93] width 52 height 22
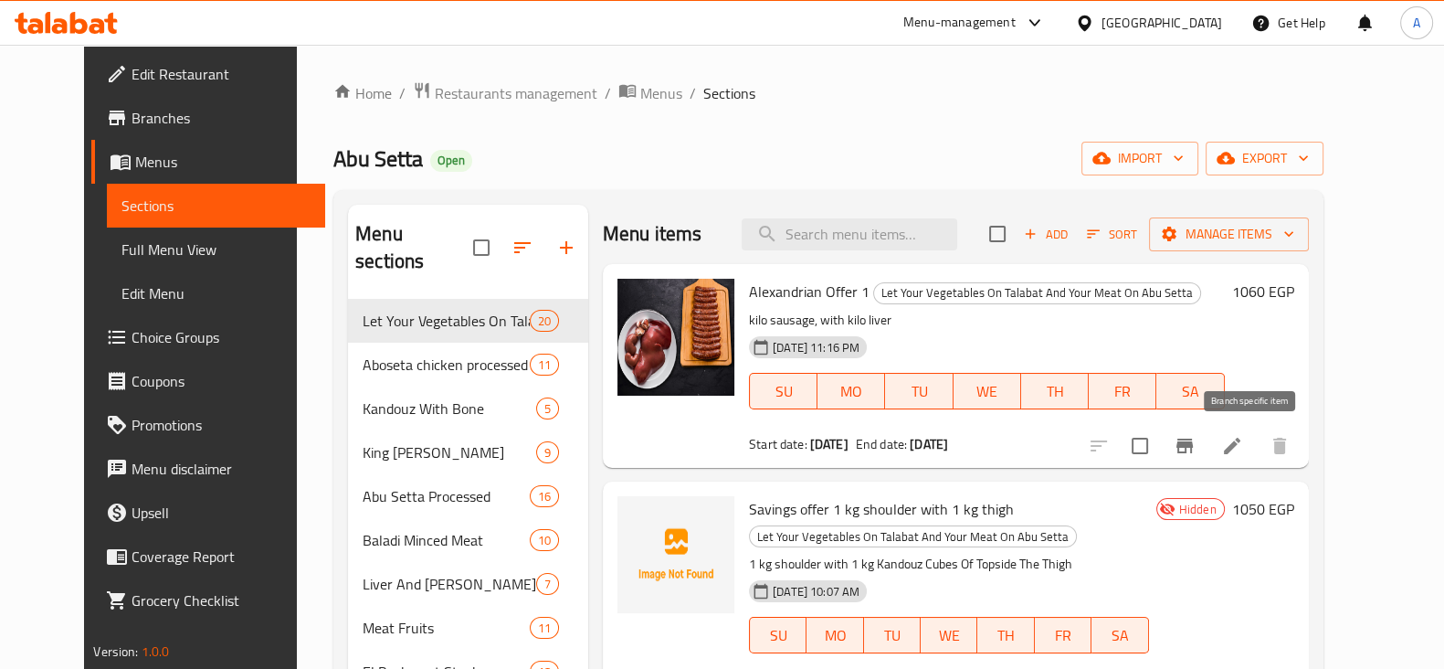
click at [1193, 440] on icon "Branch-specific-item" at bounding box center [1185, 446] width 16 height 15
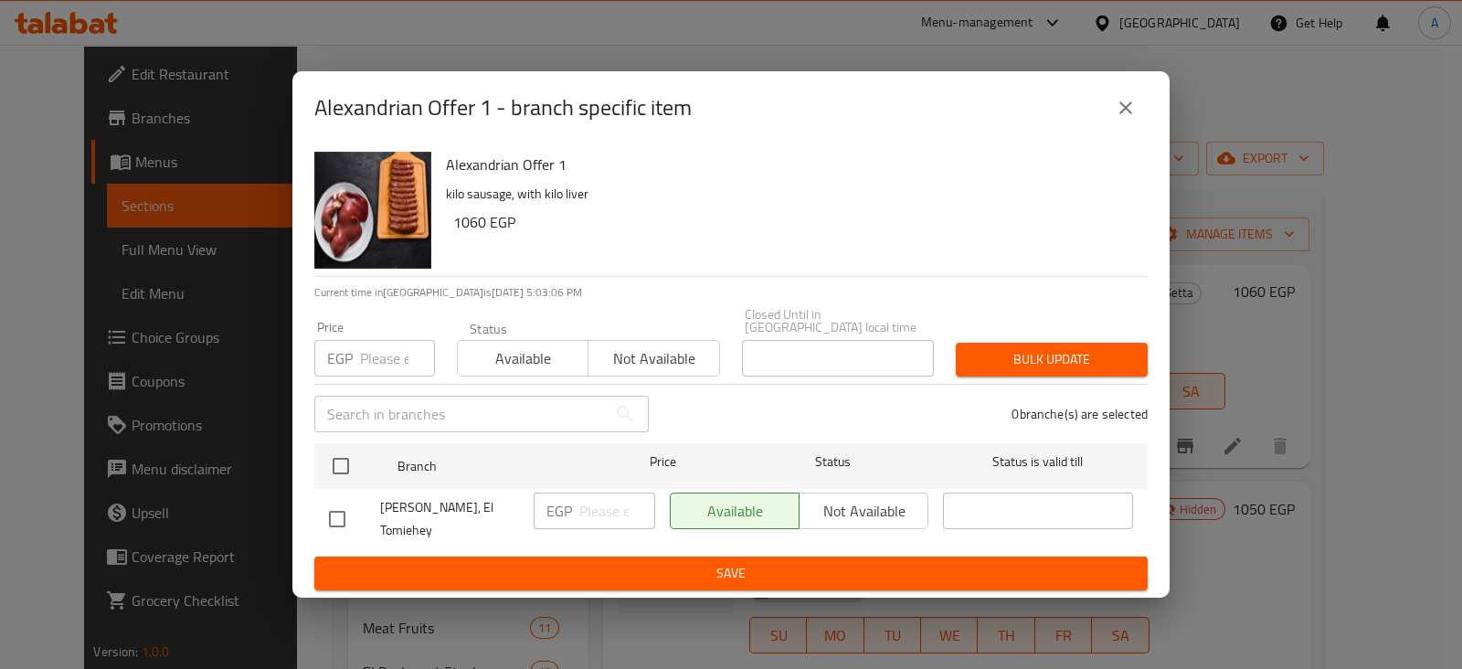
click at [1127, 103] on button "close" at bounding box center [1126, 108] width 44 height 44
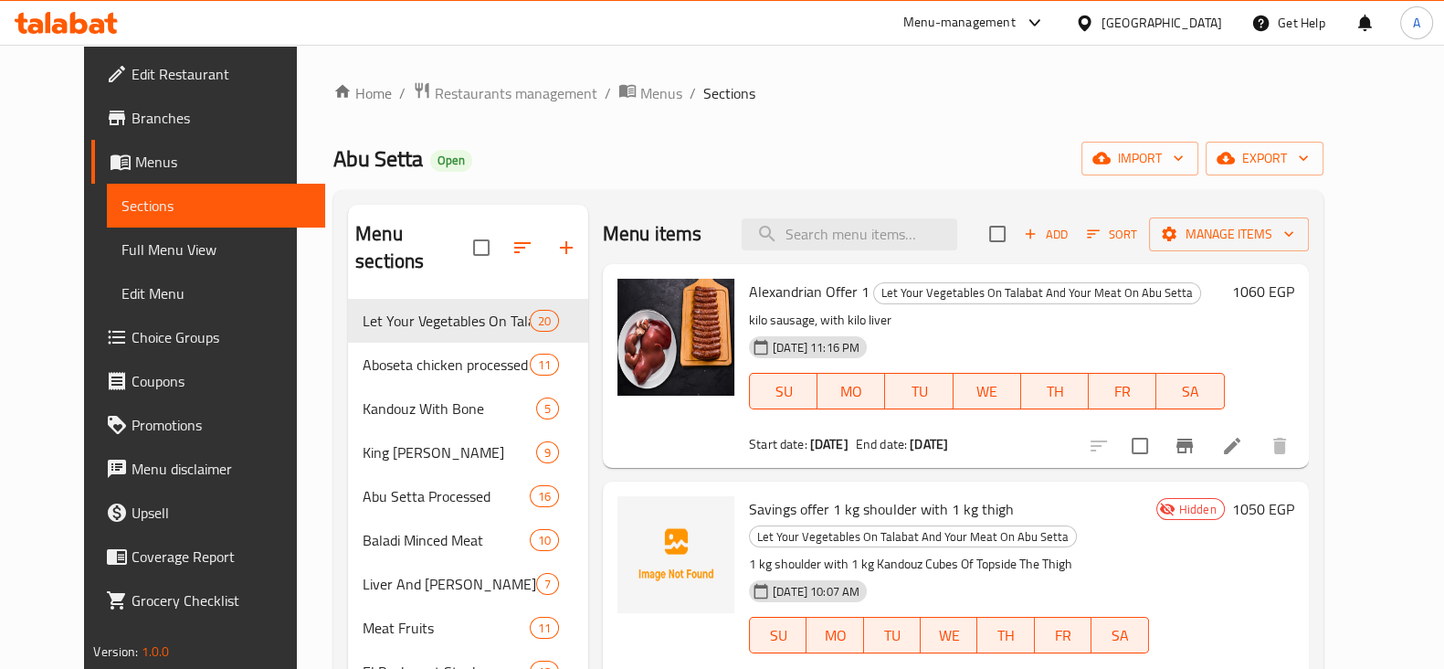
click at [762, 104] on ol "Home / Restaurants management / Menus / Sections" at bounding box center [828, 93] width 990 height 24
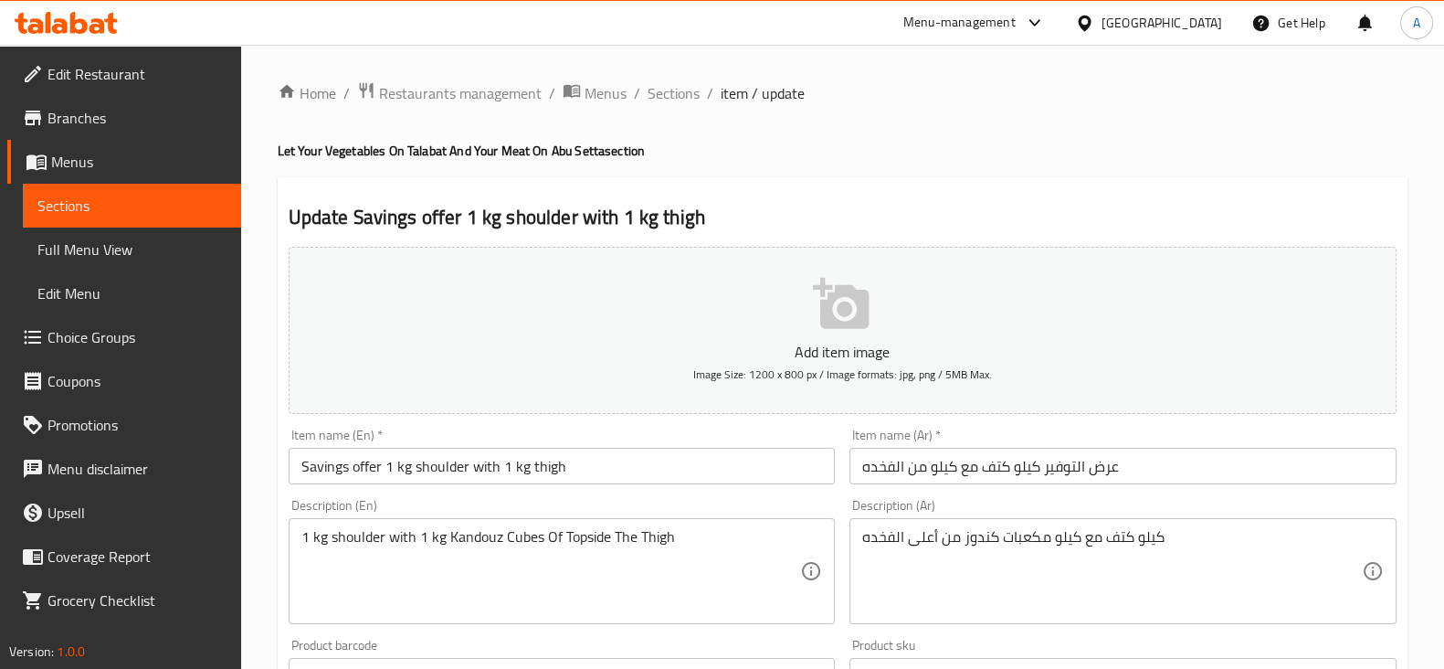
click at [84, 123] on span "Branches" at bounding box center [137, 118] width 179 height 22
